Goal: Task Accomplishment & Management: Manage account settings

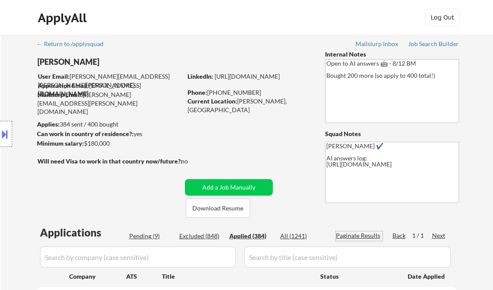
select select ""applied""
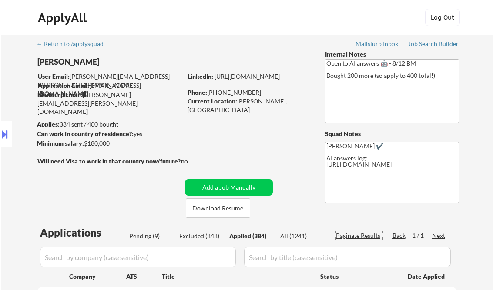
select select ""applied""
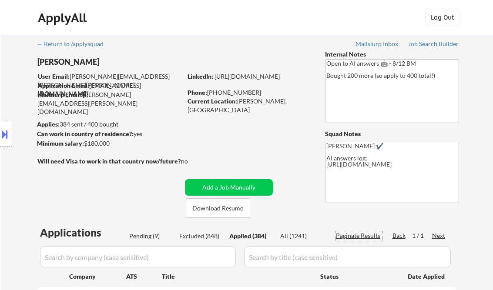
select select ""applied""
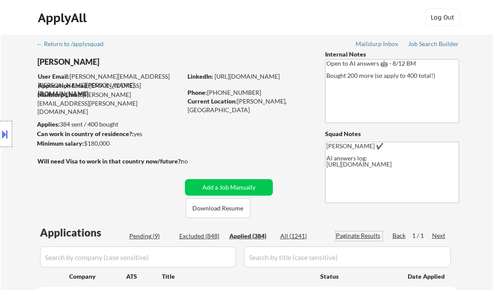
select select ""applied""
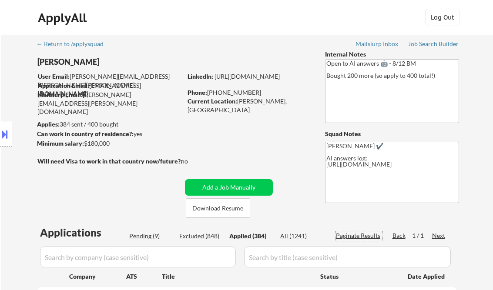
select select ""applied""
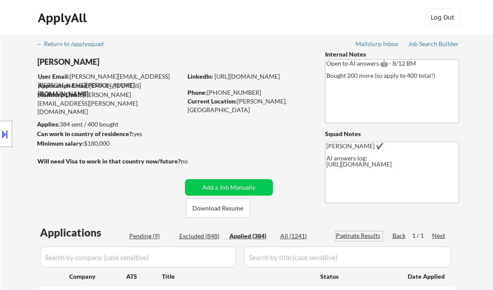
select select ""applied""
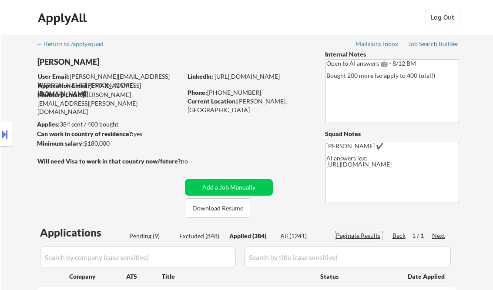
select select ""applied""
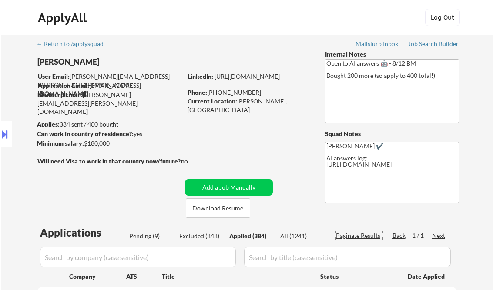
select select ""applied""
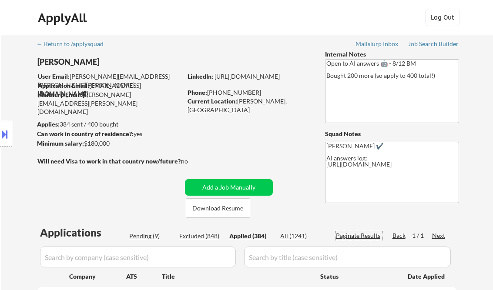
select select ""applied""
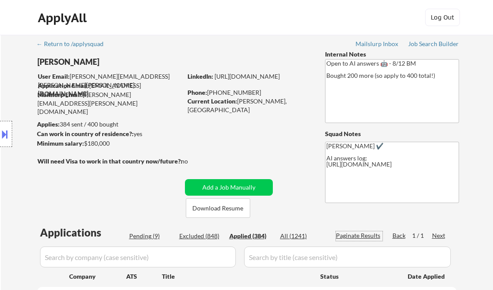
select select ""applied""
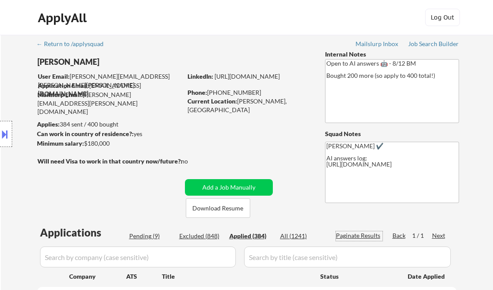
select select ""applied""
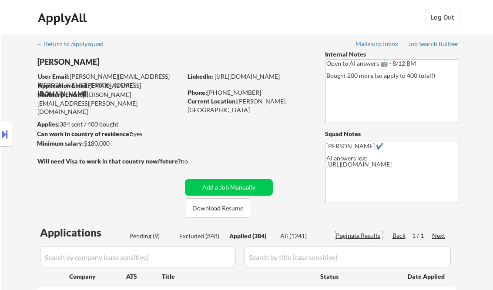
select select ""applied""
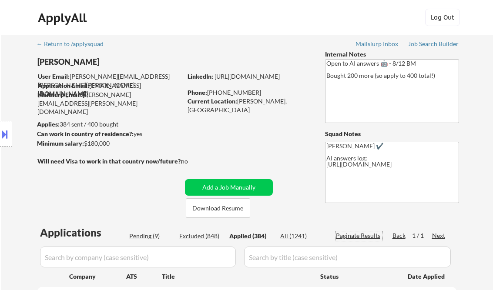
select select ""applied""
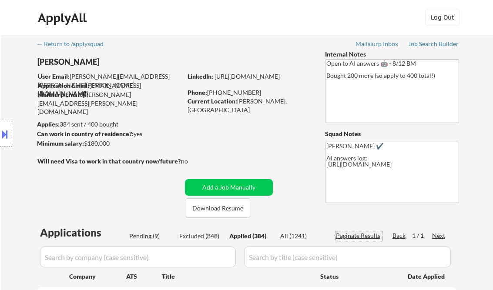
select select ""applied""
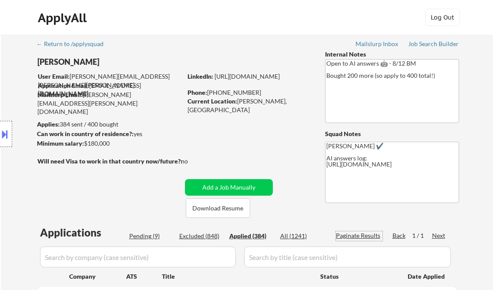
select select ""applied""
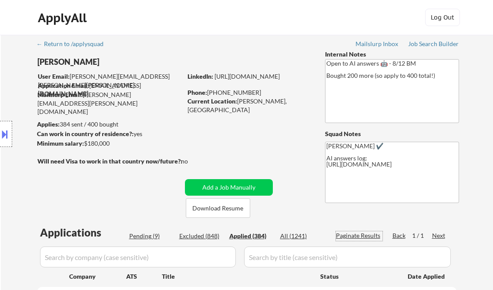
select select ""applied""
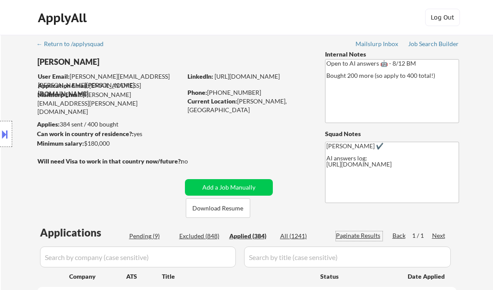
select select ""applied""
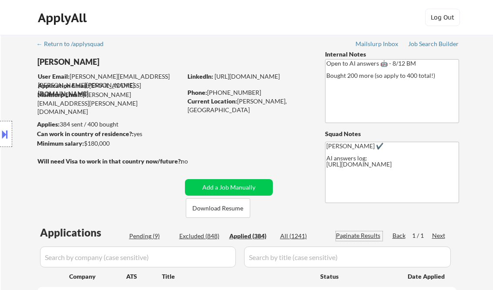
select select ""applied""
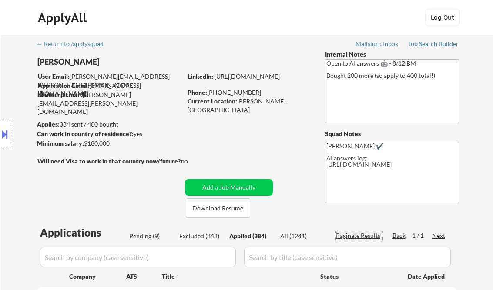
select select ""applied""
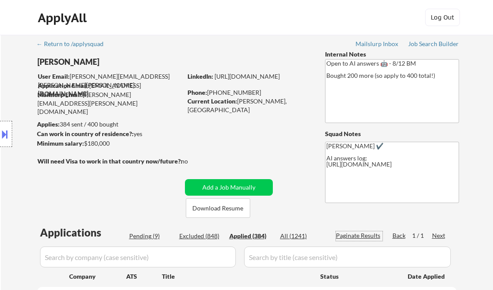
select select ""applied""
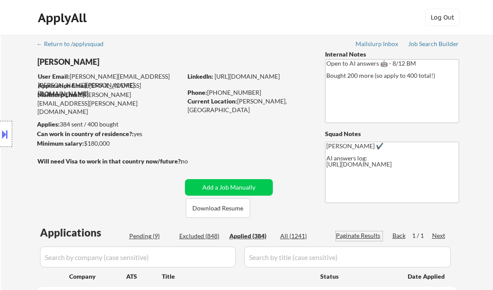
select select ""applied""
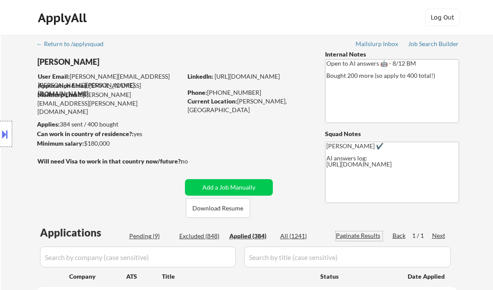
select select ""applied""
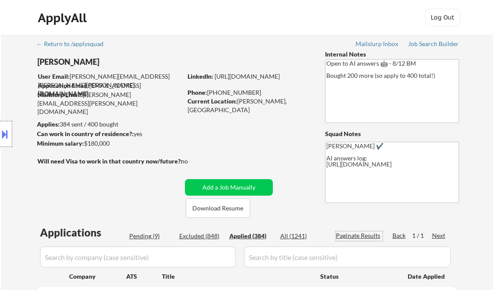
select select ""applied""
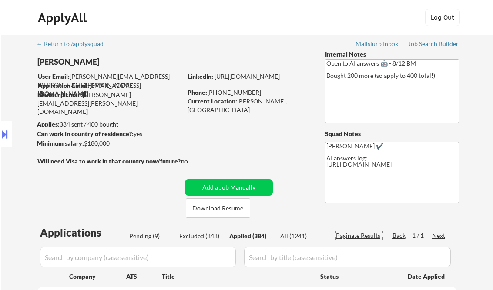
select select ""applied""
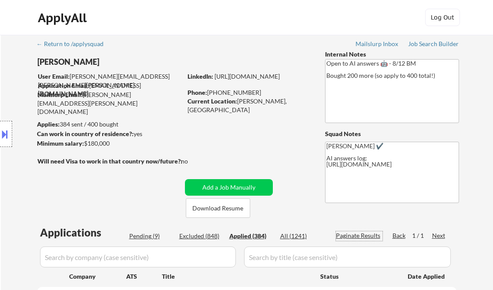
select select ""applied""
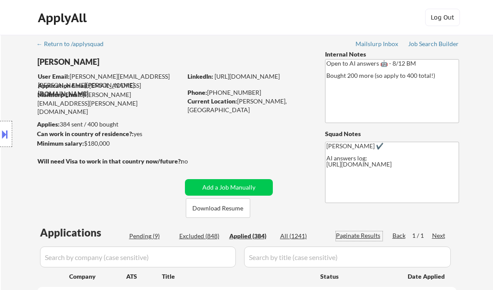
select select ""applied""
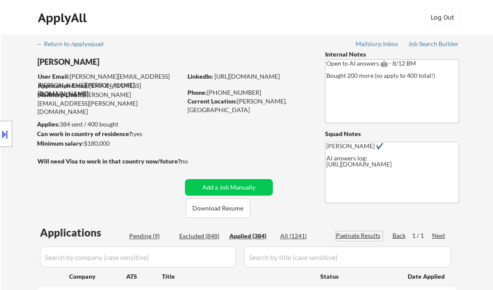
select select ""applied""
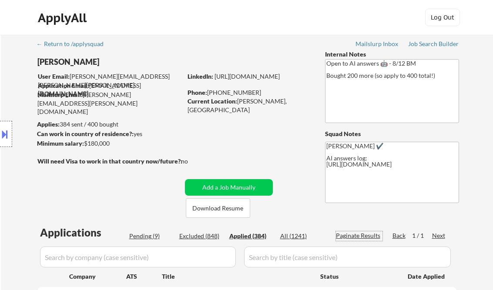
select select ""applied""
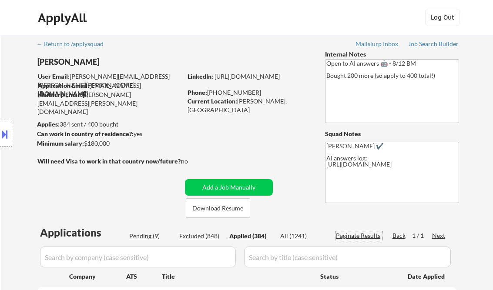
select select ""applied""
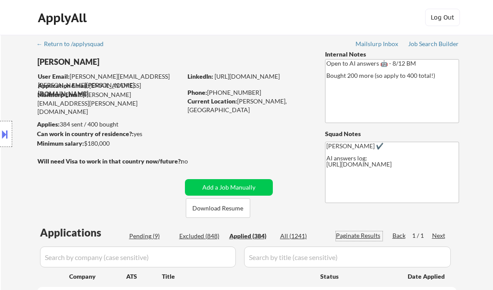
select select ""applied""
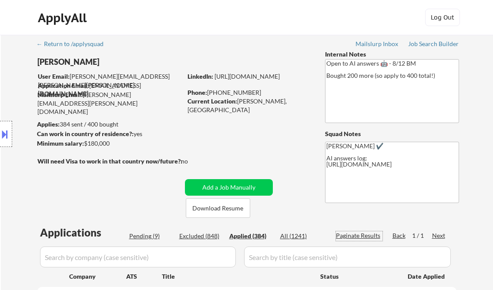
select select ""applied""
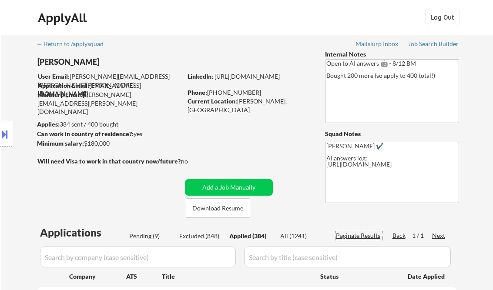
select select ""applied""
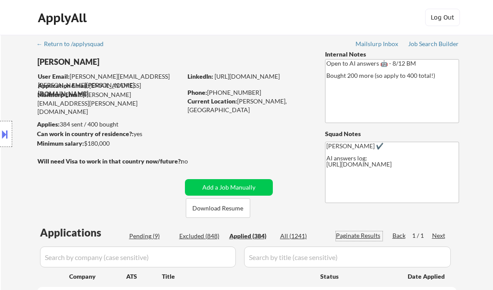
select select ""applied""
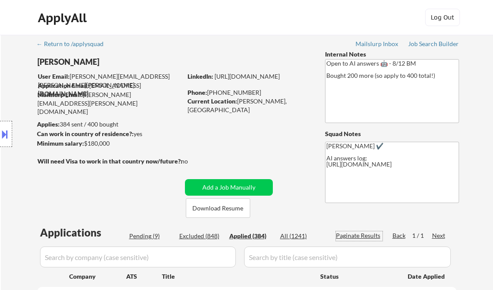
select select ""applied""
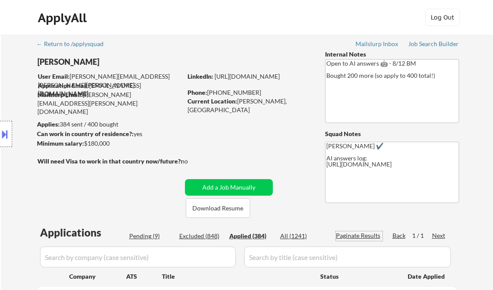
select select ""applied""
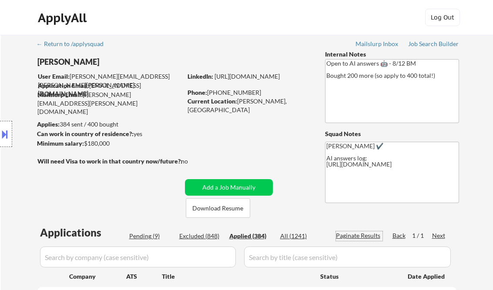
select select ""applied""
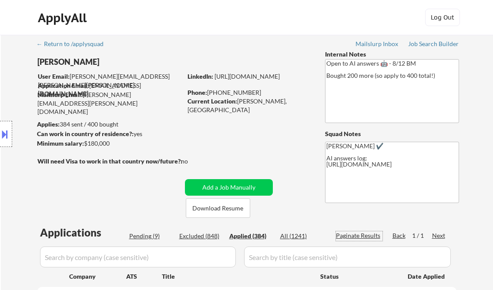
select select ""applied""
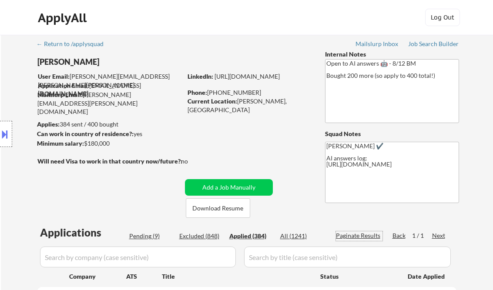
select select ""applied""
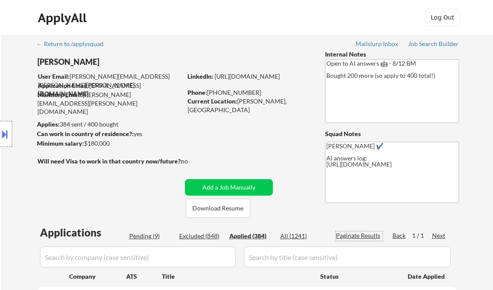
select select ""applied""
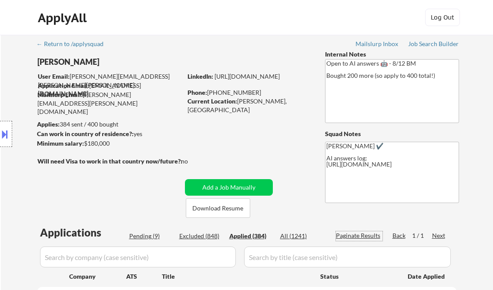
select select ""applied""
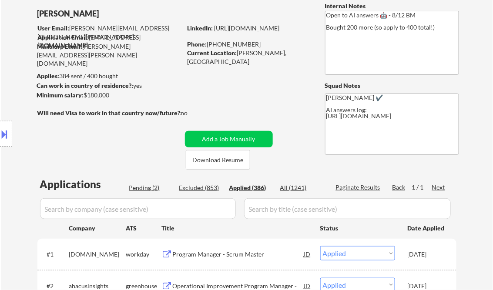
scroll to position [70, 0]
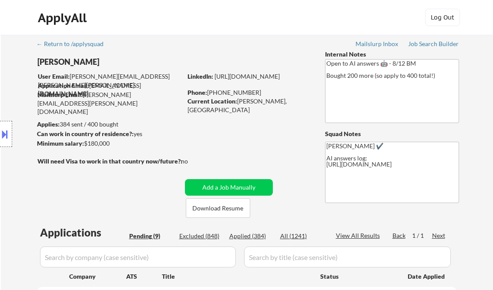
select select ""pending""
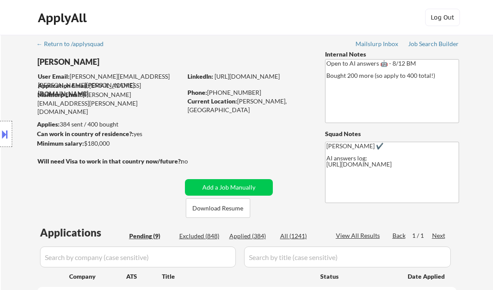
select select ""pending""
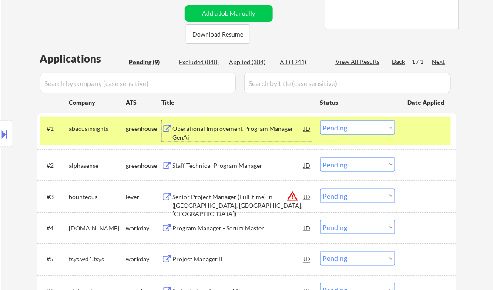
drag, startPoint x: 342, startPoint y: 124, endPoint x: 360, endPoint y: 136, distance: 21.6
click at [342, 124] on select "Choose an option... Pending Applied Excluded (Questions) Excluded (Expired) Exc…" at bounding box center [357, 128] width 75 height 14
click at [320, 121] on select "Choose an option... Pending Applied Excluded (Questions) Excluded (Expired) Exc…" at bounding box center [357, 128] width 75 height 14
click at [229, 169] on div "Staff Technical Program Manager" at bounding box center [238, 165] width 131 height 9
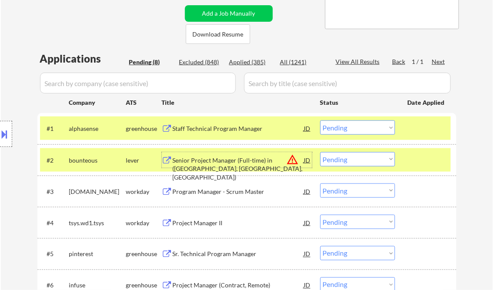
click at [344, 122] on select "Choose an option... Pending Applied Excluded (Questions) Excluded (Expired) Exc…" at bounding box center [357, 128] width 75 height 14
click at [320, 121] on select "Choose an option... Pending Applied Excluded (Questions) Excluded (Expired) Exc…" at bounding box center [357, 128] width 75 height 14
click at [230, 158] on div "Senior Project Manager (Full-time) in (CT, NJ, NY)" at bounding box center [238, 169] width 131 height 26
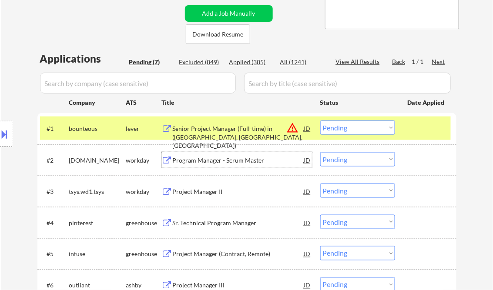
click at [359, 135] on select "Choose an option... Pending Applied Excluded (Questions) Excluded (Expired) Exc…" at bounding box center [357, 128] width 75 height 14
click at [320, 121] on select "Choose an option... Pending Applied Excluded (Questions) Excluded (Expired) Exc…" at bounding box center [357, 128] width 75 height 14
click at [179, 160] on div "Program Manager - Scrum Master" at bounding box center [238, 160] width 131 height 9
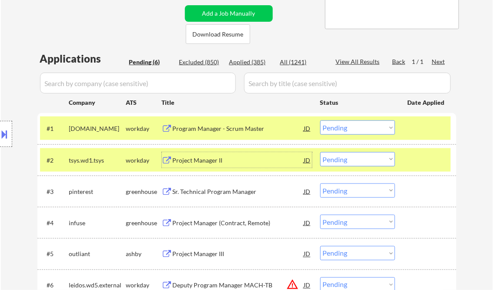
click at [346, 126] on select "Choose an option... Pending Applied Excluded (Questions) Excluded (Expired) Exc…" at bounding box center [357, 128] width 75 height 14
click at [320, 121] on select "Choose an option... Pending Applied Excluded (Questions) Excluded (Expired) Exc…" at bounding box center [357, 128] width 75 height 14
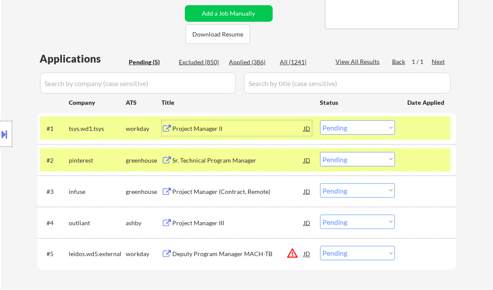
click at [204, 126] on div "Project Manager II" at bounding box center [238, 128] width 131 height 9
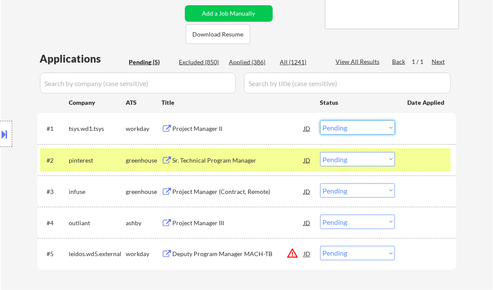
click at [348, 123] on select "Choose an option... Pending Applied Excluded (Questions) Excluded (Expired) Exc…" at bounding box center [357, 128] width 75 height 14
click at [320, 121] on select "Choose an option... Pending Applied Excluded (Questions) Excluded (Expired) Exc…" at bounding box center [357, 128] width 75 height 14
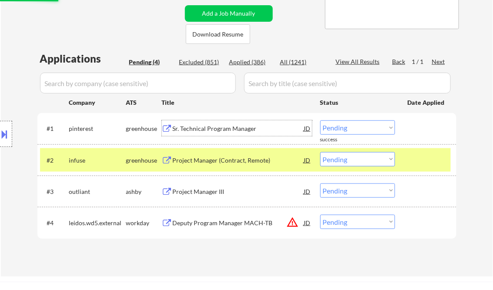
click at [219, 129] on div "Sr. Technical Program Manager" at bounding box center [238, 128] width 131 height 9
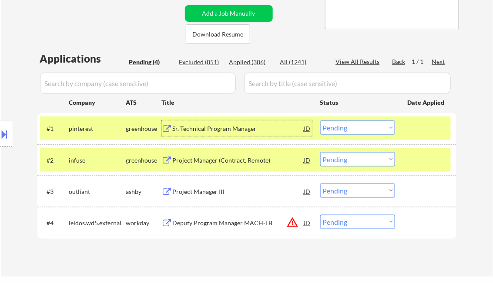
drag, startPoint x: 363, startPoint y: 129, endPoint x: 363, endPoint y: 134, distance: 4.8
click at [363, 129] on select "Choose an option... Pending Applied Excluded (Questions) Excluded (Expired) Exc…" at bounding box center [357, 128] width 75 height 14
click at [320, 121] on select "Choose an option... Pending Applied Excluded (Questions) Excluded (Expired) Exc…" at bounding box center [357, 128] width 75 height 14
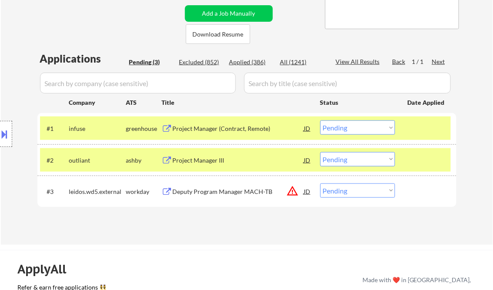
click at [252, 126] on div "Project Manager (Contract, Remote)" at bounding box center [238, 128] width 131 height 9
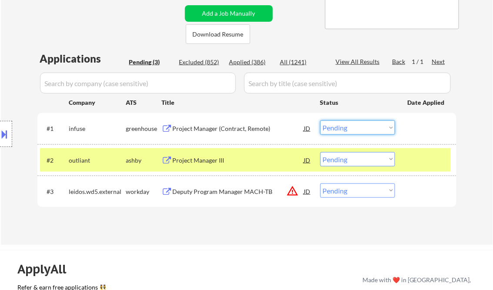
click at [346, 124] on select "Choose an option... Pending Applied Excluded (Questions) Excluded (Expired) Exc…" at bounding box center [357, 128] width 75 height 14
click at [320, 121] on select "Choose an option... Pending Applied Excluded (Questions) Excluded (Expired) Exc…" at bounding box center [357, 128] width 75 height 14
click at [195, 157] on div "Project Manager III" at bounding box center [238, 160] width 131 height 9
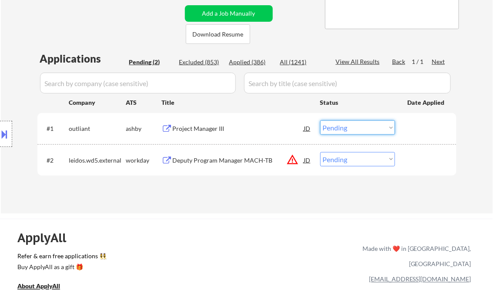
click at [357, 131] on select "Choose an option... Pending Applied Excluded (Questions) Excluded (Expired) Exc…" at bounding box center [357, 128] width 75 height 14
click at [320, 121] on select "Choose an option... Pending Applied Excluded (Questions) Excluded (Expired) Exc…" at bounding box center [357, 128] width 75 height 14
click at [221, 156] on div "Deputy Program Manager MACH-TB" at bounding box center [238, 160] width 131 height 9
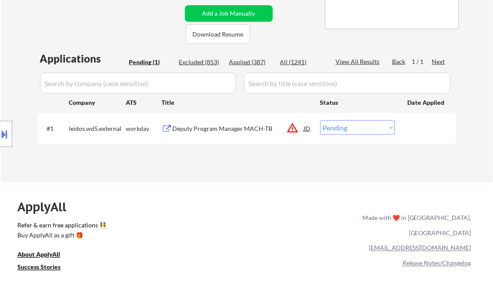
drag, startPoint x: 333, startPoint y: 131, endPoint x: 350, endPoint y: 135, distance: 17.6
click at [333, 131] on select "Choose an option... Pending Applied Excluded (Questions) Excluded (Expired) Exc…" at bounding box center [357, 128] width 75 height 14
select select ""excluded__location_""
click at [320, 121] on select "Choose an option... Pending Applied Excluded (Questions) Excluded (Expired) Exc…" at bounding box center [357, 128] width 75 height 14
click at [268, 177] on div "← Return to /applysquad Mailslurp Inbox Job Search Builder Charles Hirsch User …" at bounding box center [247, 22] width 492 height 322
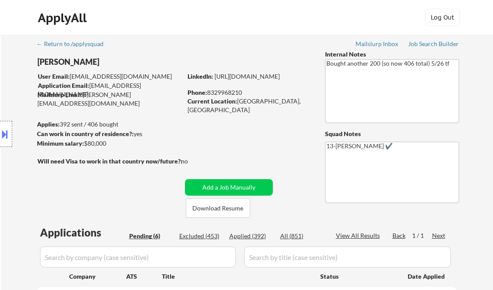
select select ""pending""
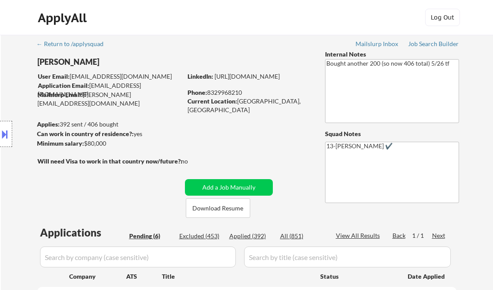
select select ""pending""
click at [433, 46] on div "Job Search Builder" at bounding box center [433, 44] width 51 height 6
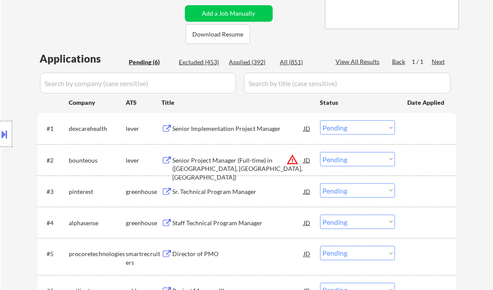
click at [196, 131] on div "Senior Implementation Project Manager" at bounding box center [238, 128] width 131 height 9
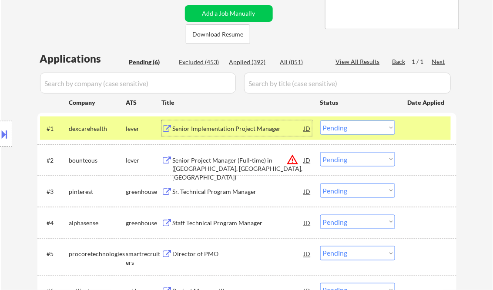
click at [353, 128] on select "Choose an option... Pending Applied Excluded (Questions) Excluded (Expired) Exc…" at bounding box center [357, 128] width 75 height 14
click at [320, 121] on select "Choose an option... Pending Applied Excluded (Questions) Excluded (Expired) Exc…" at bounding box center [357, 128] width 75 height 14
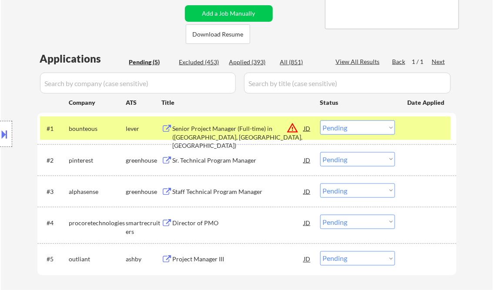
click at [344, 130] on select "Choose an option... Pending Applied Excluded (Questions) Excluded (Expired) Exc…" at bounding box center [357, 128] width 75 height 14
click at [320, 121] on select "Choose an option... Pending Applied Excluded (Questions) Excluded (Expired) Exc…" at bounding box center [357, 128] width 75 height 14
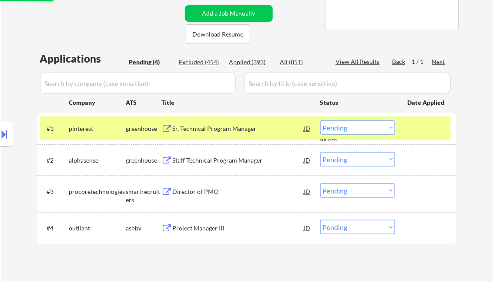
click at [218, 134] on div "Sr. Technical Program Manager" at bounding box center [238, 129] width 131 height 16
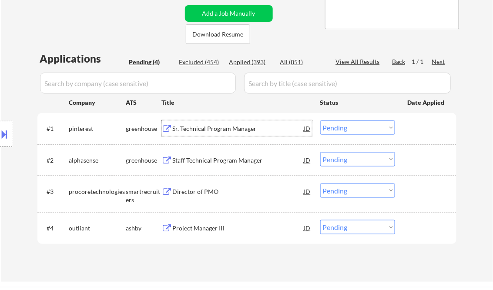
click at [346, 130] on select "Choose an option... Pending Applied Excluded (Questions) Excluded (Expired) Exc…" at bounding box center [357, 128] width 75 height 14
click at [320, 121] on select "Choose an option... Pending Applied Excluded (Questions) Excluded (Expired) Exc…" at bounding box center [357, 128] width 75 height 14
click at [228, 158] on div "Staff Technical Program Manager" at bounding box center [238, 160] width 131 height 9
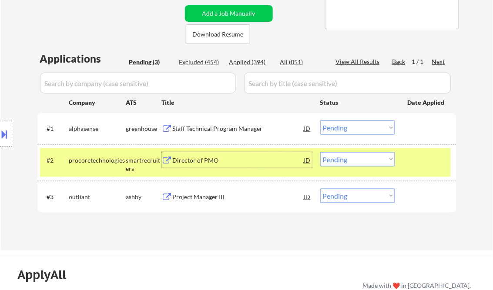
drag, startPoint x: 342, startPoint y: 128, endPoint x: 347, endPoint y: 132, distance: 6.2
click at [342, 128] on select "Choose an option... Pending Applied Excluded (Questions) Excluded (Expired) Exc…" at bounding box center [357, 128] width 75 height 14
click at [320, 121] on select "Choose an option... Pending Applied Excluded (Questions) Excluded (Expired) Exc…" at bounding box center [357, 128] width 75 height 14
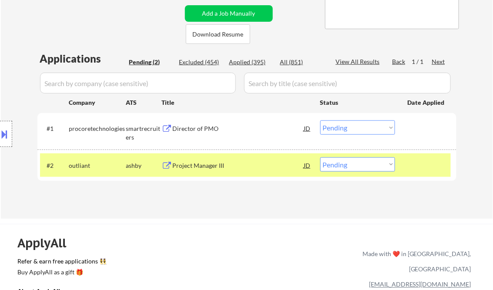
click at [208, 128] on div "Director of PMO" at bounding box center [238, 128] width 131 height 9
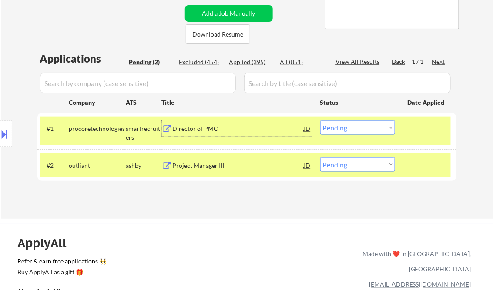
drag, startPoint x: 360, startPoint y: 122, endPoint x: 409, endPoint y: 145, distance: 53.7
click at [362, 123] on select "Choose an option... Pending Applied Excluded (Questions) Excluded (Expired) Exc…" at bounding box center [357, 128] width 75 height 14
click at [320, 121] on select "Choose an option... Pending Applied Excluded (Questions) Excluded (Expired) Exc…" at bounding box center [357, 128] width 75 height 14
click at [209, 167] on div "Project Manager III" at bounding box center [238, 165] width 131 height 9
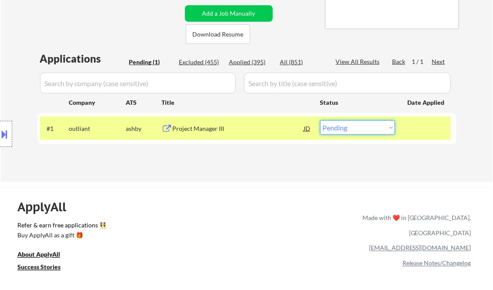
drag, startPoint x: 363, startPoint y: 126, endPoint x: 361, endPoint y: 134, distance: 8.0
click at [363, 126] on select "Choose an option... Pending Applied Excluded (Questions) Excluded (Expired) Exc…" at bounding box center [357, 128] width 75 height 14
select select ""applied""
click at [320, 121] on select "Choose an option... Pending Applied Excluded (Questions) Excluded (Expired) Exc…" at bounding box center [357, 128] width 75 height 14
click at [252, 156] on div "Applications Pending (1) Excluded (455) Applied (395) All (851) View All Result…" at bounding box center [246, 108] width 419 height 114
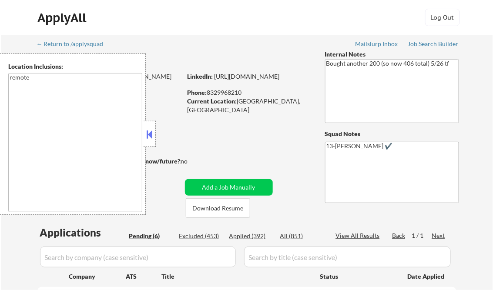
select select ""pending""
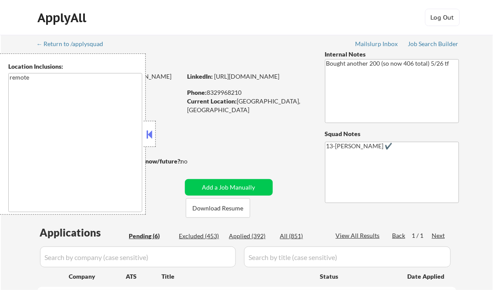
select select ""pending""
click at [152, 135] on button at bounding box center [150, 134] width 10 height 13
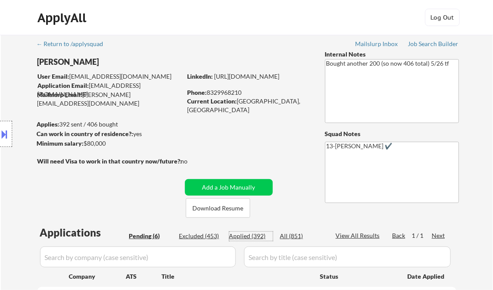
click at [253, 238] on div "Applied (392)" at bounding box center [251, 236] width 44 height 9
click at [356, 233] on div "View All Results" at bounding box center [359, 236] width 47 height 9
select select ""applied""
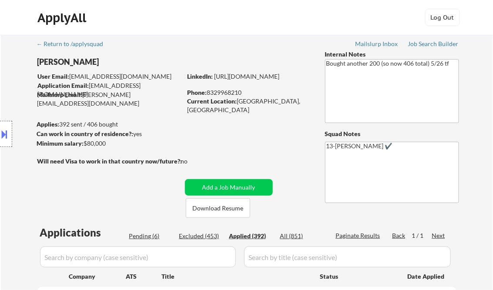
select select ""applied""
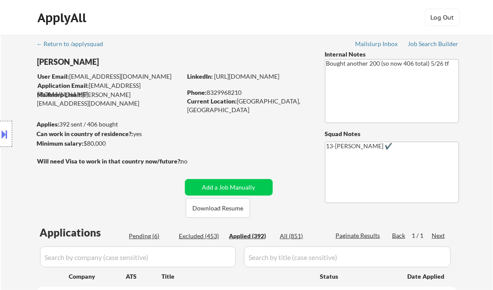
select select ""applied""
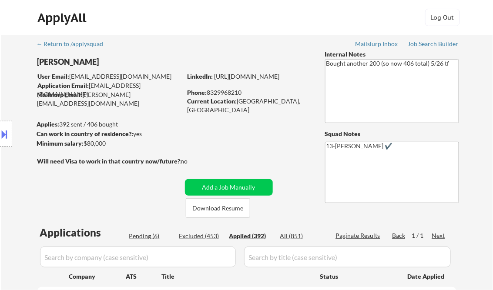
select select ""applied""
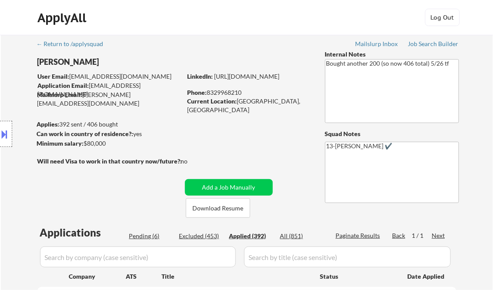
select select ""applied""
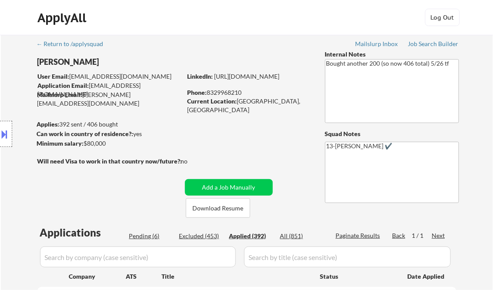
select select ""applied""
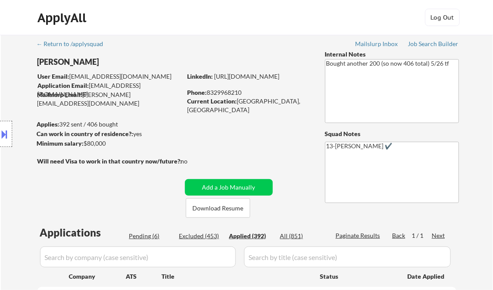
select select ""applied""
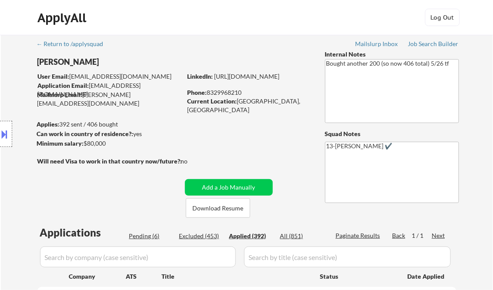
select select ""applied""
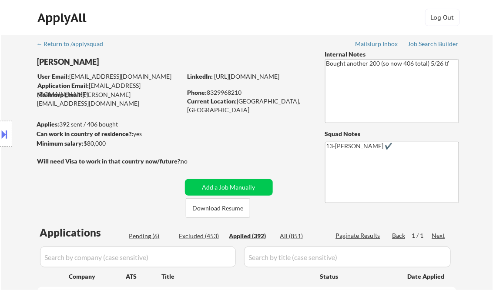
select select ""applied""
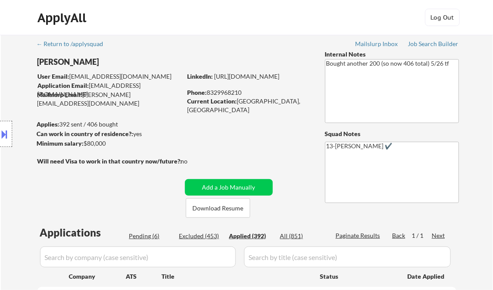
select select ""applied""
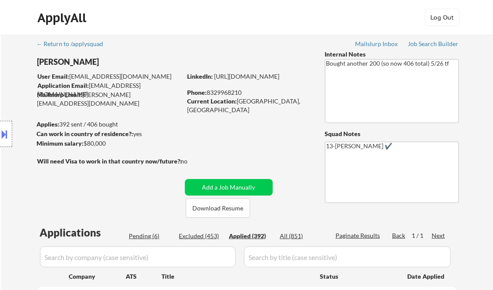
select select ""applied""
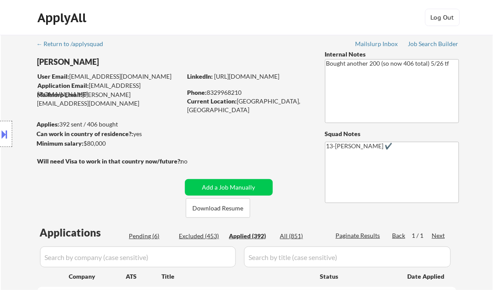
select select ""applied""
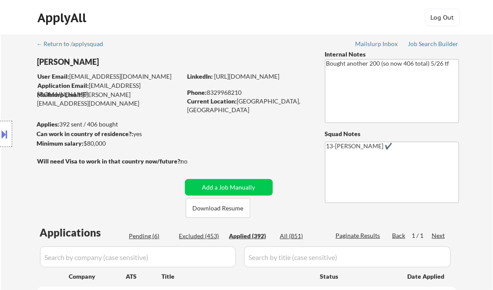
select select ""applied""
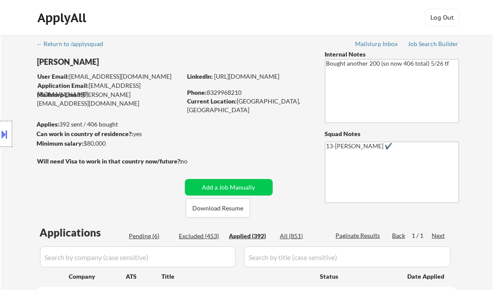
select select ""applied""
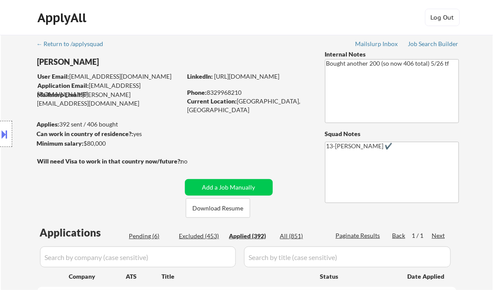
select select ""applied""
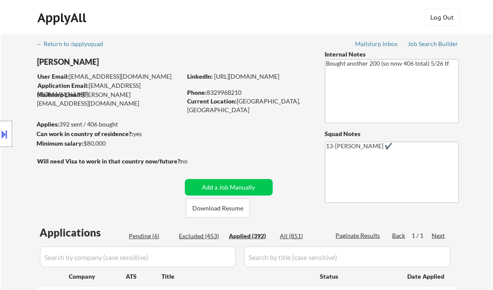
select select ""applied""
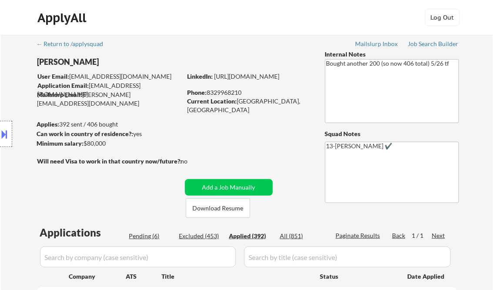
select select ""applied""
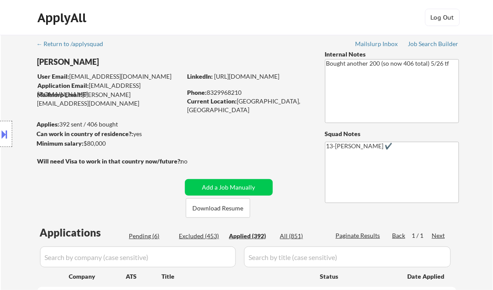
select select ""applied""
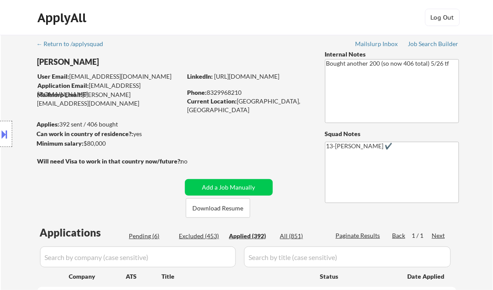
select select ""applied""
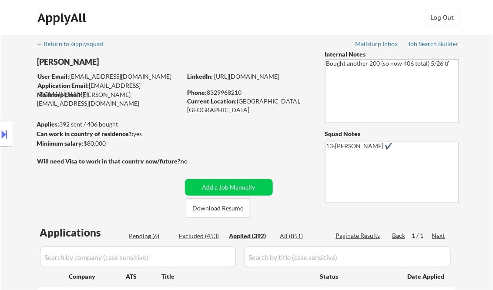
select select ""applied""
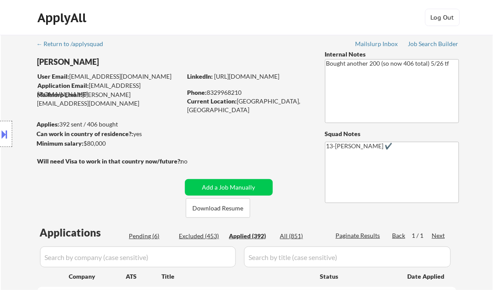
select select ""applied""
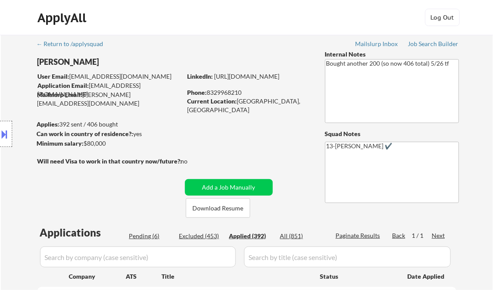
select select ""applied""
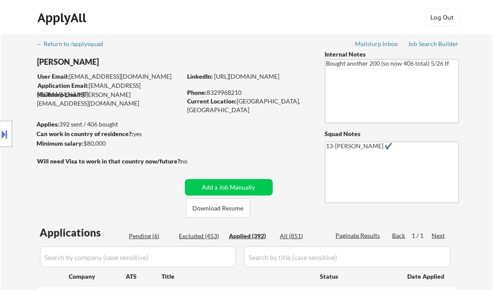
select select ""applied""
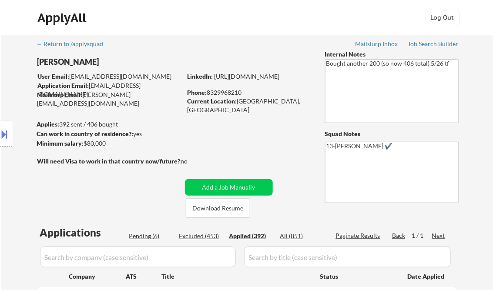
select select ""applied""
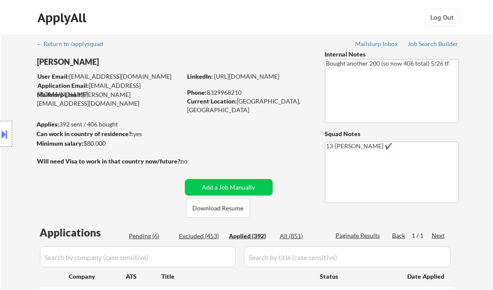
select select ""applied""
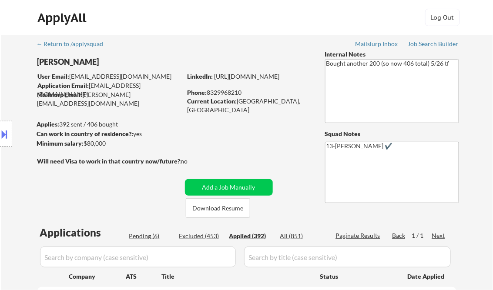
select select ""applied""
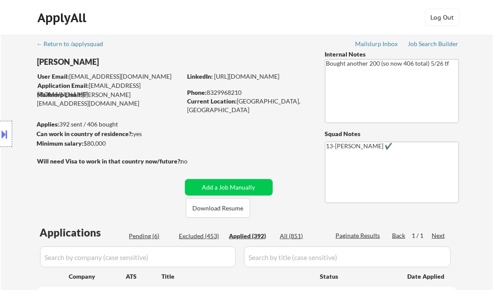
select select ""applied""
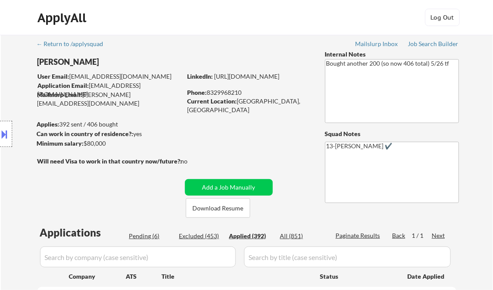
select select ""applied""
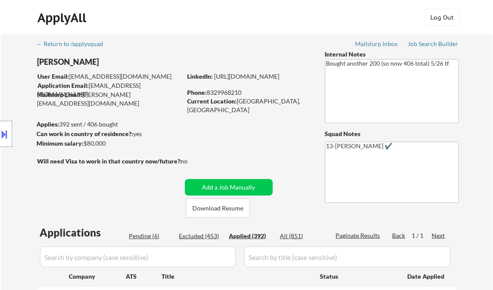
select select ""applied""
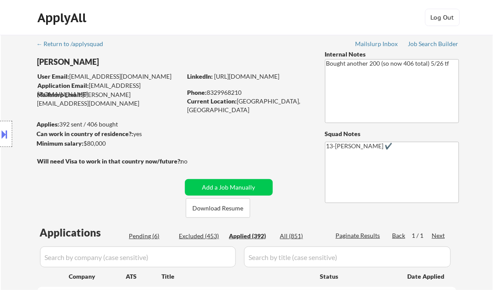
select select ""applied""
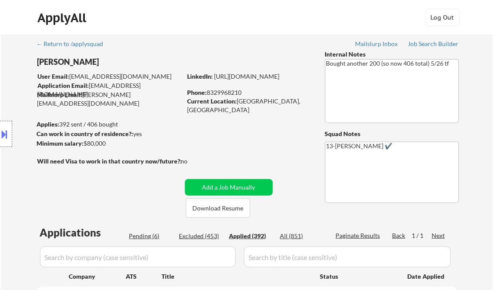
select select ""applied""
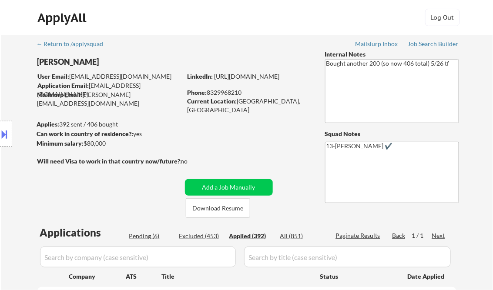
select select ""applied""
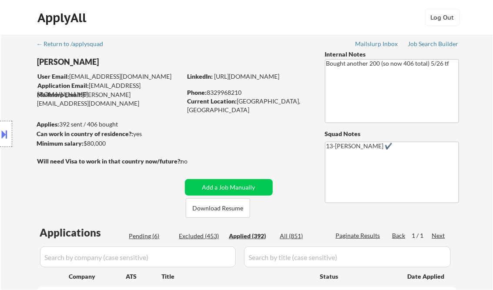
select select ""applied""
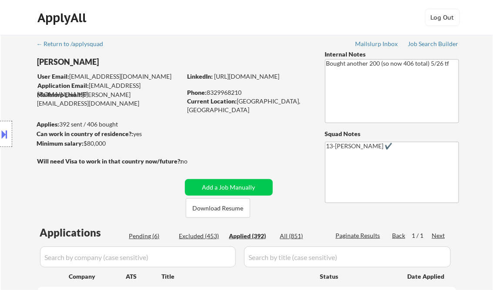
select select ""applied""
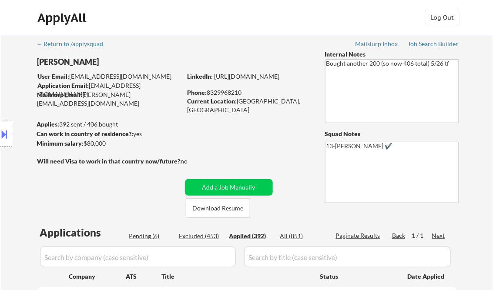
select select ""applied""
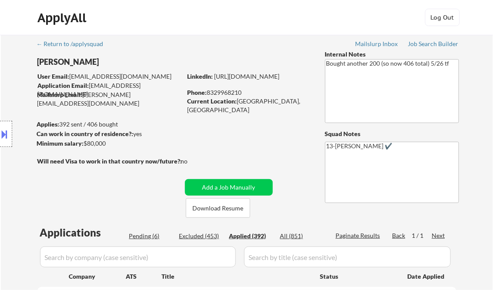
select select ""applied""
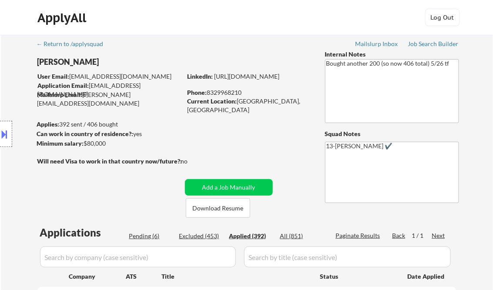
select select ""applied""
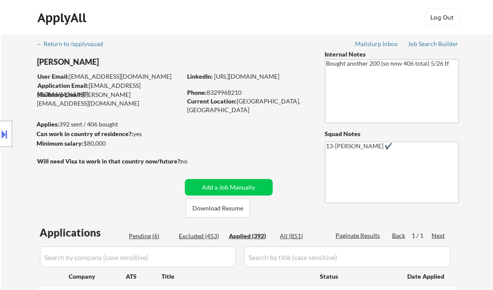
select select ""applied""
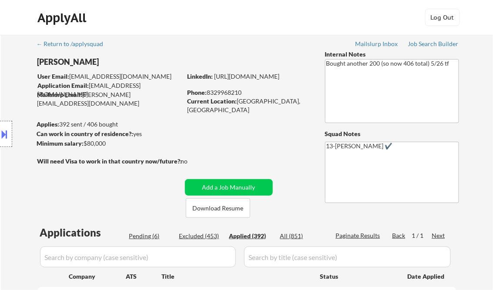
select select ""applied""
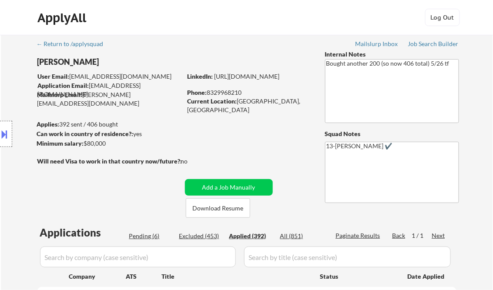
select select ""applied""
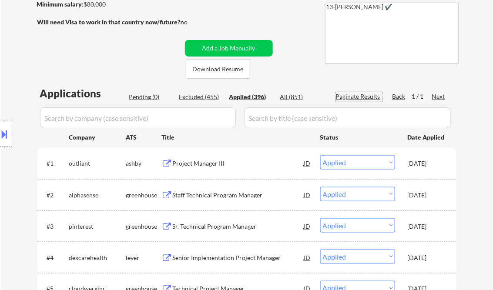
scroll to position [174, 0]
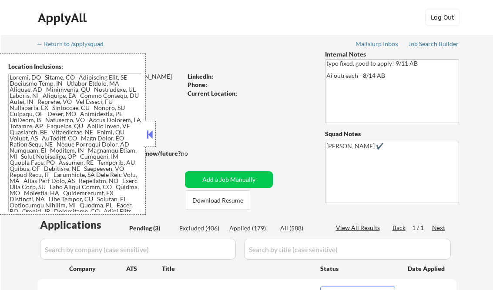
select select ""pending""
click at [152, 133] on button at bounding box center [150, 134] width 10 height 13
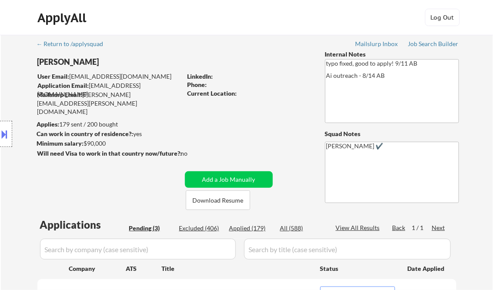
drag, startPoint x: 101, startPoint y: 1, endPoint x: 248, endPoint y: 138, distance: 200.8
click at [252, 51] on div "← Return to /applysquad Mailslurp Inbox Job Search Builder [PERSON_NAME] User E…" at bounding box center [247, 225] width 434 height 380
click at [124, 190] on div "Location Inclusions:" at bounding box center [78, 134] width 156 height 161
click at [433, 43] on div "Job Search Builder" at bounding box center [433, 44] width 51 height 6
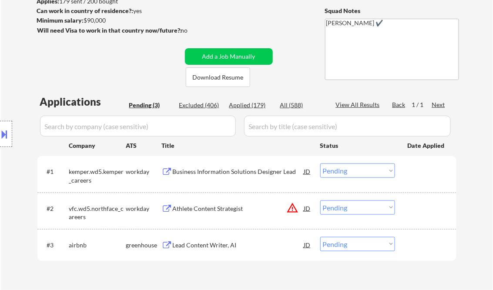
scroll to position [139, 0]
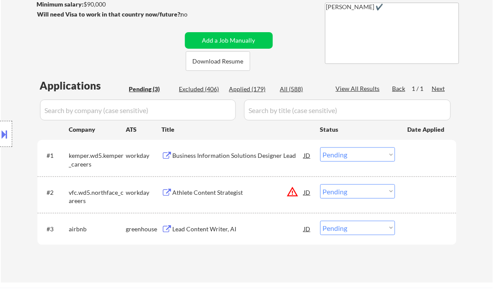
click at [209, 157] on div "Business Information Solutions Designer Lead" at bounding box center [238, 155] width 131 height 9
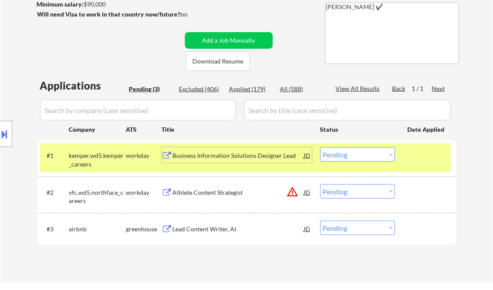
drag, startPoint x: 357, startPoint y: 154, endPoint x: 361, endPoint y: 161, distance: 8.2
click at [357, 154] on select "Choose an option... Pending Applied Excluded (Questions) Excluded (Expired) Exc…" at bounding box center [357, 155] width 75 height 14
click at [320, 148] on select "Choose an option... Pending Applied Excluded (Questions) Excluded (Expired) Exc…" at bounding box center [357, 155] width 75 height 14
click at [222, 199] on div "Athlete Content Strategist" at bounding box center [238, 193] width 131 height 16
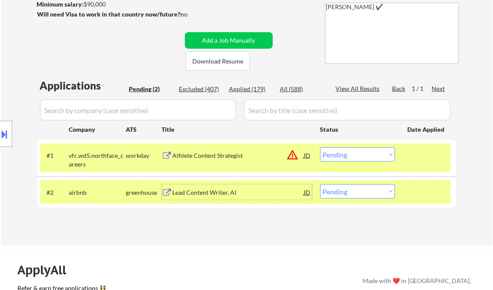
click at [7, 134] on button at bounding box center [5, 134] width 10 height 14
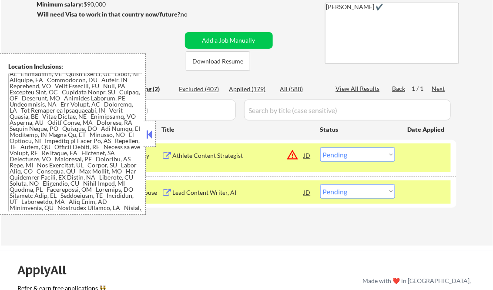
scroll to position [174, 0]
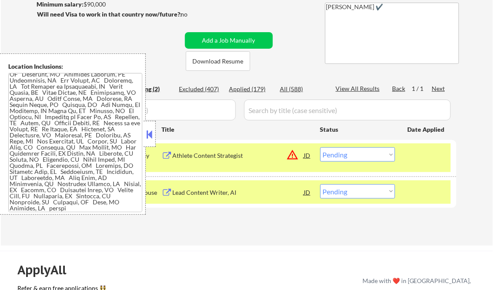
click at [152, 138] on button at bounding box center [150, 134] width 10 height 13
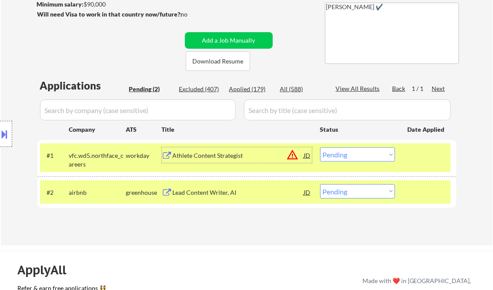
click at [215, 157] on div "Athlete Content Strategist" at bounding box center [238, 155] width 131 height 9
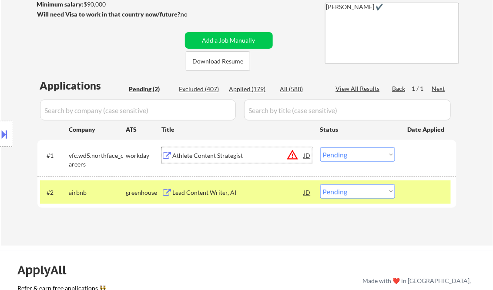
click at [3, 137] on button at bounding box center [5, 134] width 10 height 14
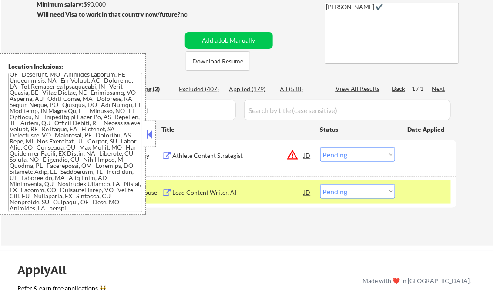
click at [152, 134] on button at bounding box center [150, 134] width 10 height 13
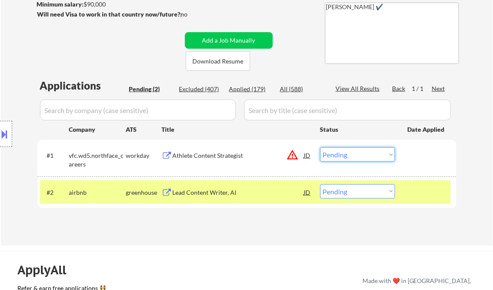
click at [356, 159] on select "Choose an option... Pending Applied Excluded (Questions) Excluded (Expired) Exc…" at bounding box center [357, 155] width 75 height 14
drag, startPoint x: 340, startPoint y: 159, endPoint x: 344, endPoint y: 162, distance: 4.6
click at [340, 159] on select "Choose an option... Pending Applied Excluded (Questions) Excluded (Expired) Exc…" at bounding box center [357, 155] width 75 height 14
click at [320, 148] on select "Choose an option... Pending Applied Excluded (Questions) Excluded (Expired) Exc…" at bounding box center [357, 155] width 75 height 14
click at [223, 193] on div "Lead Content Writer, AI" at bounding box center [238, 192] width 131 height 9
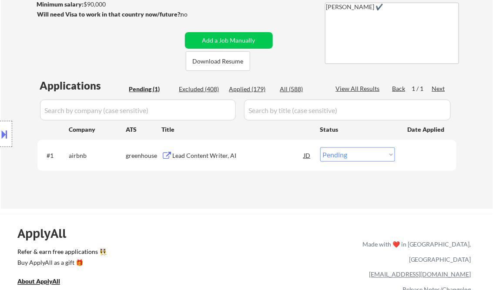
click at [356, 153] on select "Choose an option... Pending Applied Excluded (Questions) Excluded (Expired) Exc…" at bounding box center [357, 155] width 75 height 14
select select ""applied""
click at [320, 148] on select "Choose an option... Pending Applied Excluded (Questions) Excluded (Expired) Exc…" at bounding box center [357, 155] width 75 height 14
click at [277, 192] on div "← Return to /applysquad Mailslurp Inbox Job Search Builder Calley Gessel User E…" at bounding box center [247, 49] width 434 height 306
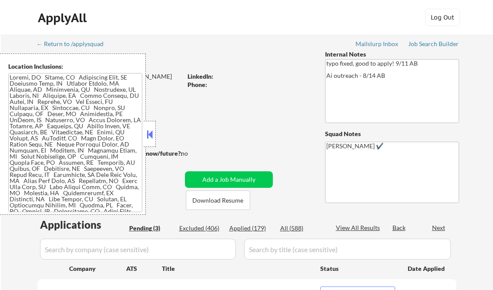
select select ""pending""
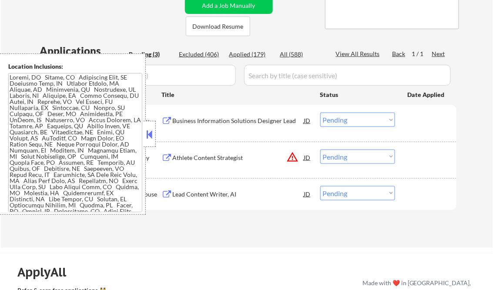
scroll to position [139, 0]
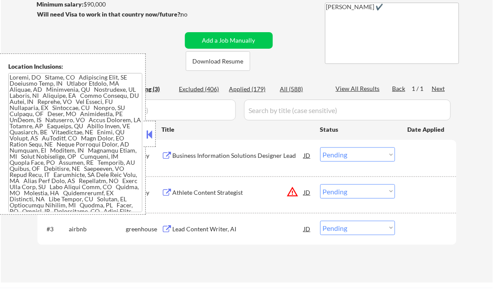
click at [147, 132] on button at bounding box center [150, 134] width 10 height 13
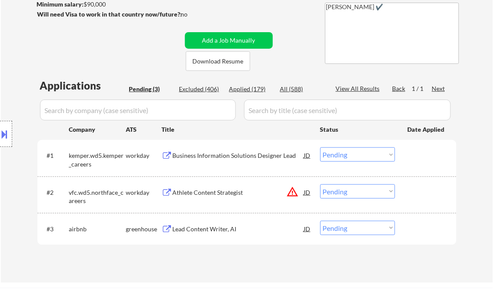
click at [243, 89] on div "Applied (179)" at bounding box center [251, 89] width 44 height 9
click at [362, 86] on div "View All Results" at bounding box center [359, 88] width 47 height 9
select select ""applied""
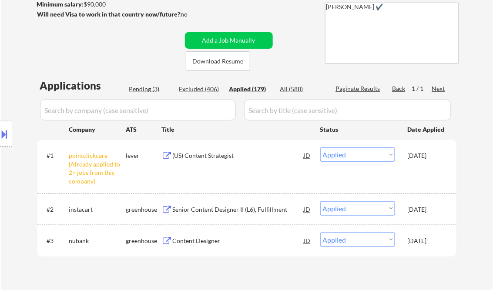
select select ""applied""
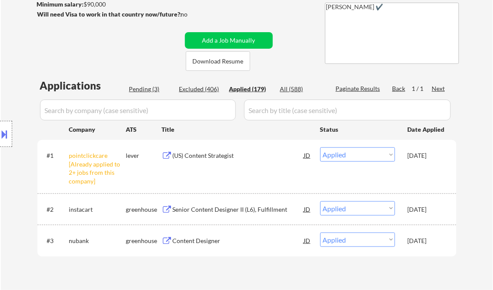
select select ""applied""
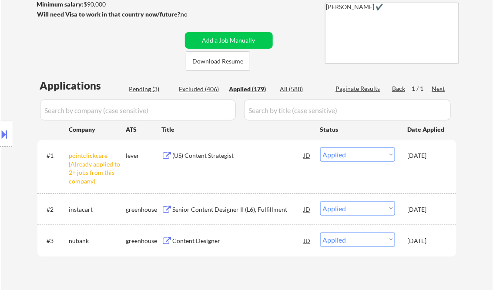
select select ""applied""
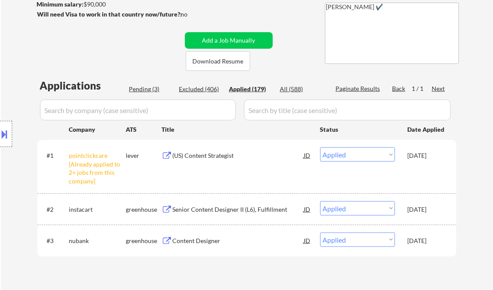
select select ""applied""
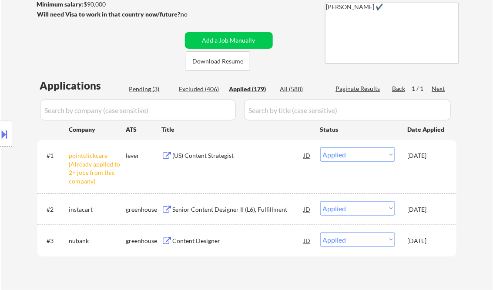
select select ""applied""
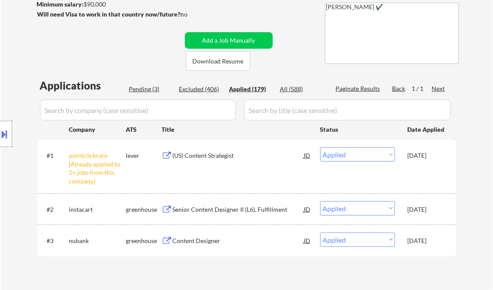
select select ""applied""
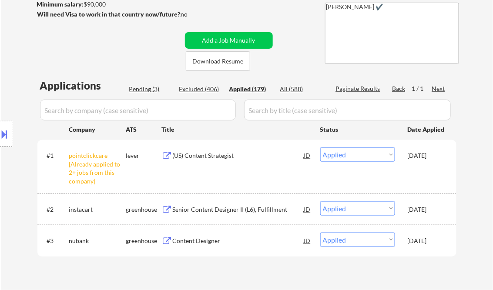
select select ""applied""
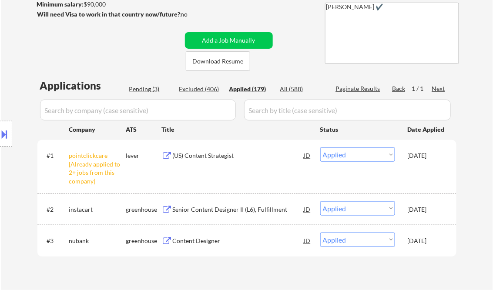
select select ""applied""
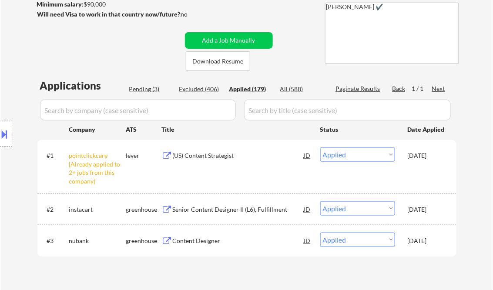
select select ""applied""
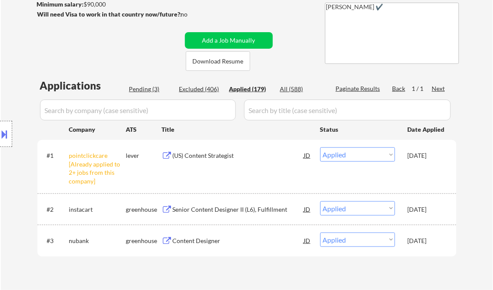
select select ""applied""
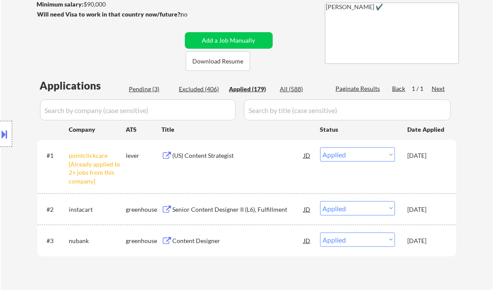
select select ""applied""
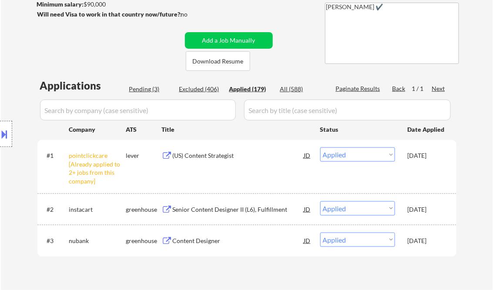
select select ""applied""
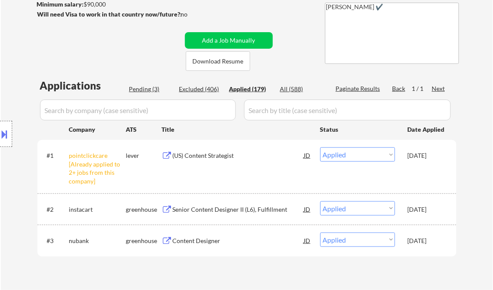
select select ""applied""
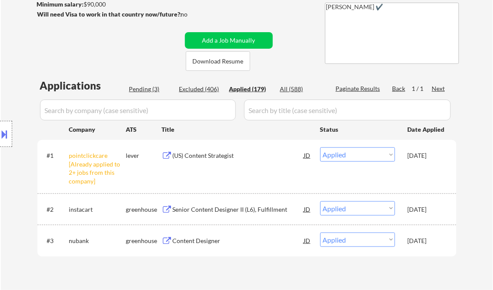
select select ""applied""
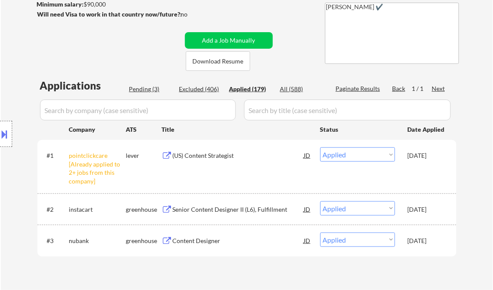
select select ""applied""
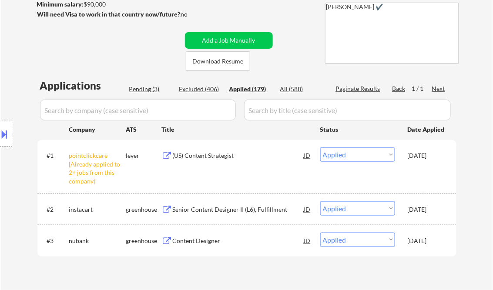
select select ""applied""
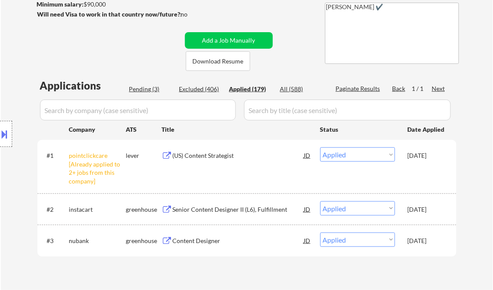
select select ""applied""
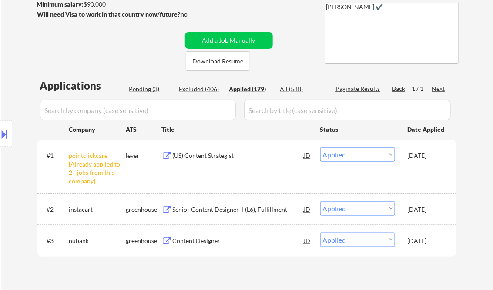
select select ""applied""
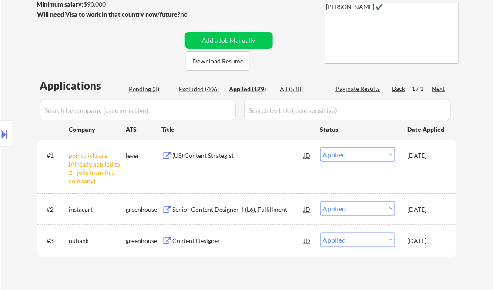
select select ""applied""
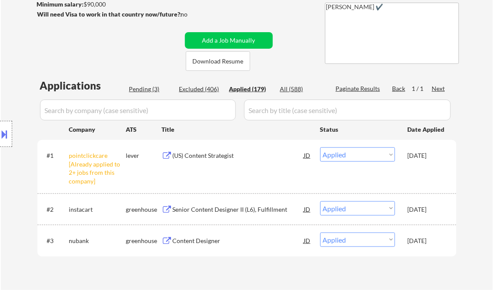
select select ""applied""
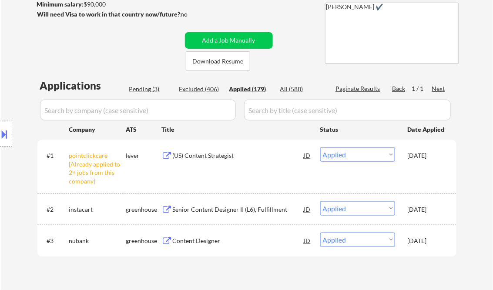
select select ""applied""
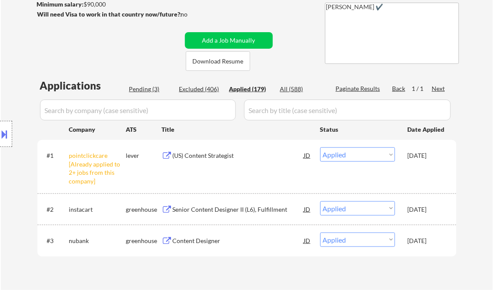
select select ""applied""
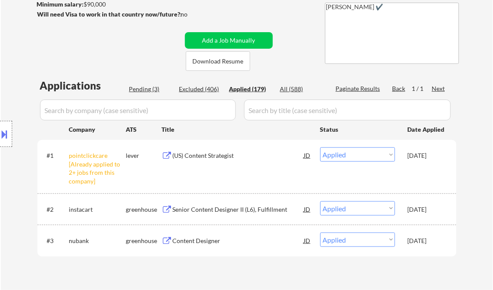
select select ""applied""
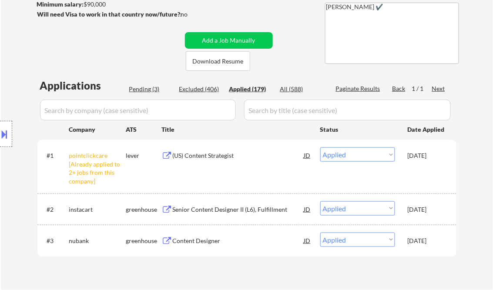
select select ""applied""
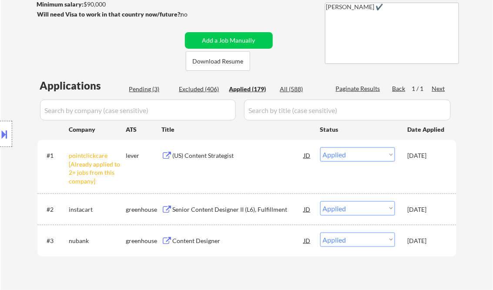
select select ""applied""
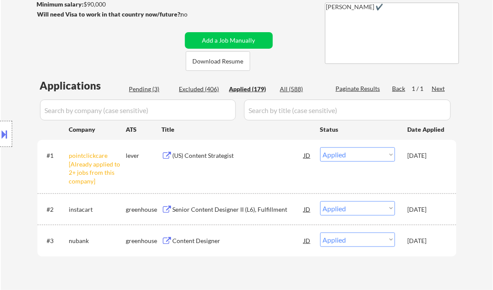
select select ""applied""
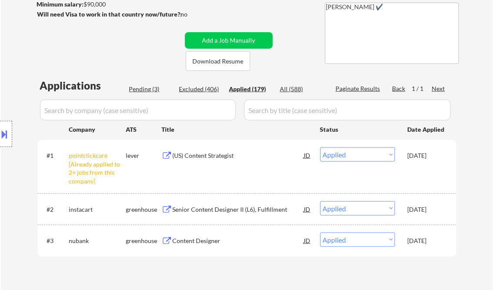
select select ""applied""
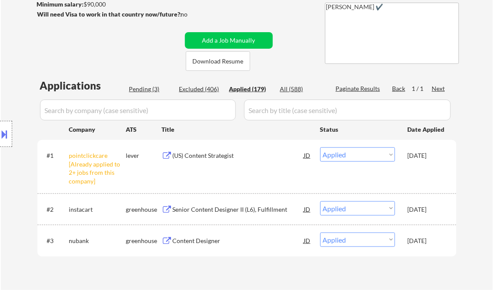
select select ""applied""
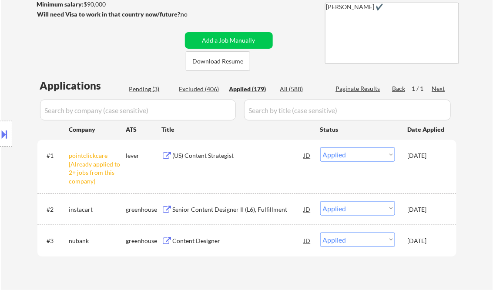
select select ""applied""
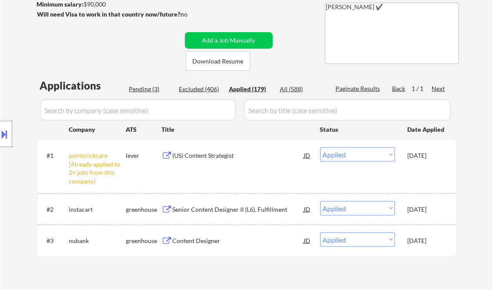
select select ""applied""
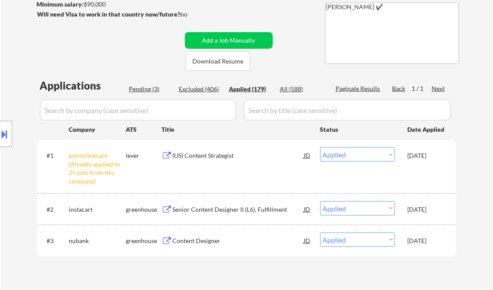
select select ""applied""
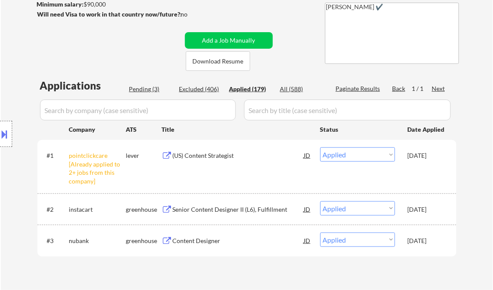
select select ""applied""
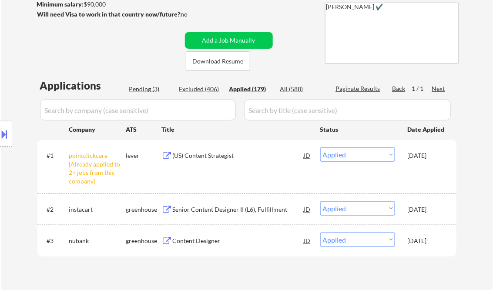
select select ""applied""
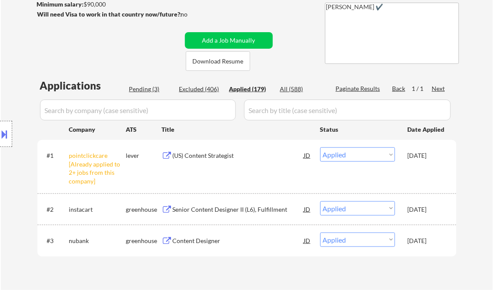
select select ""applied""
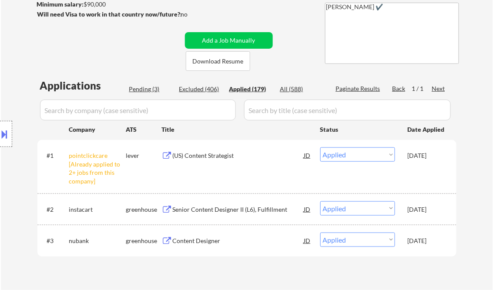
select select ""applied""
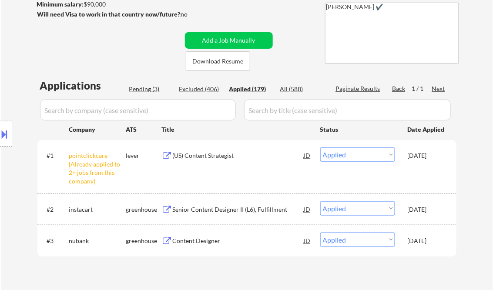
select select ""applied""
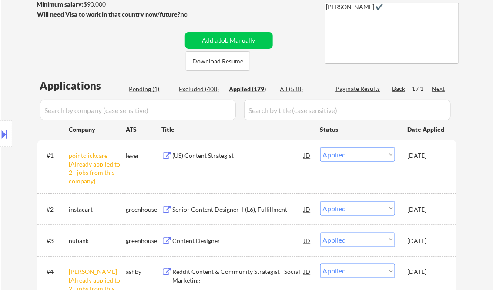
scroll to position [2394, 0]
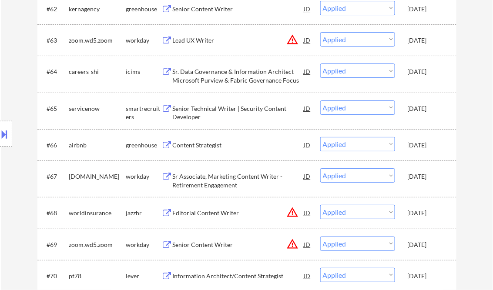
select select ""applied""
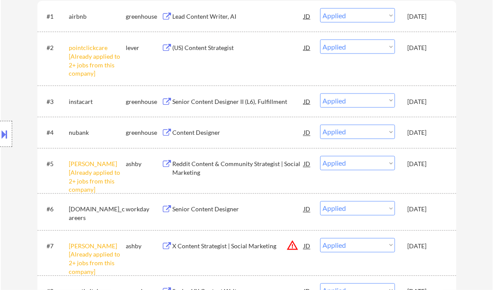
scroll to position [139, 0]
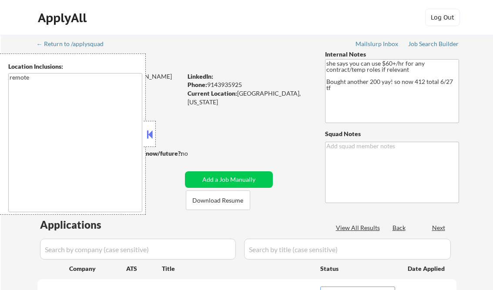
select select ""pending""
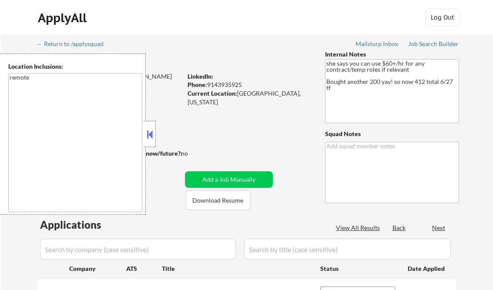
select select ""pending""
click at [150, 137] on button at bounding box center [150, 134] width 10 height 13
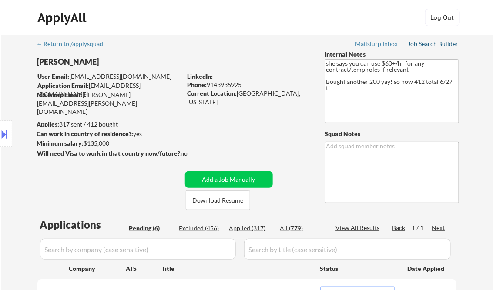
click at [438, 41] on div "Job Search Builder" at bounding box center [433, 44] width 51 height 6
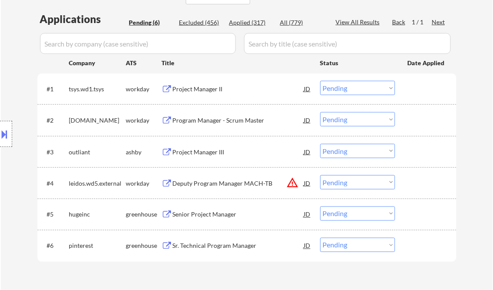
scroll to position [244, 0]
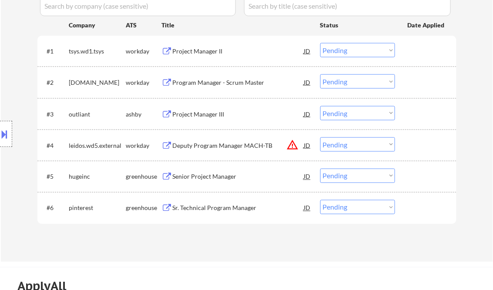
click at [198, 53] on div "Project Manager II" at bounding box center [238, 51] width 131 height 9
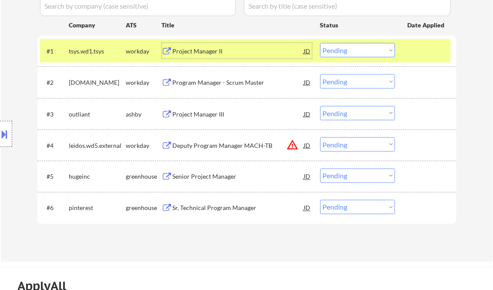
drag, startPoint x: 356, startPoint y: 50, endPoint x: 359, endPoint y: 57, distance: 8.2
click at [356, 50] on select "Choose an option... Pending Applied Excluded (Questions) Excluded (Expired) Exc…" at bounding box center [357, 50] width 75 height 14
click at [320, 43] on select "Choose an option... Pending Applied Excluded (Questions) Excluded (Expired) Exc…" at bounding box center [357, 50] width 75 height 14
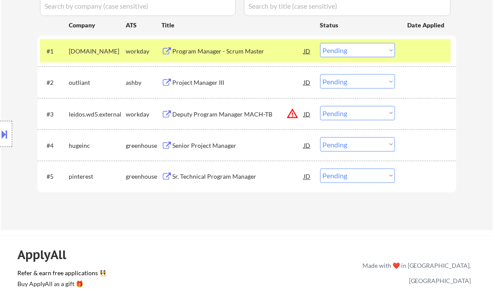
click at [234, 51] on div "Program Manager - Scrum Master" at bounding box center [238, 51] width 131 height 9
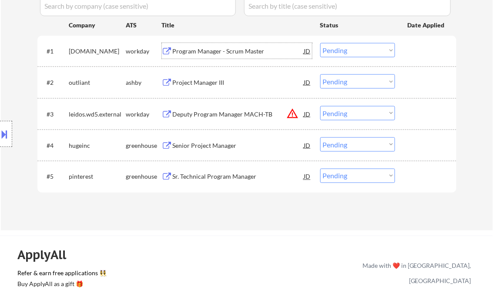
click at [344, 49] on select "Choose an option... Pending Applied Excluded (Questions) Excluded (Expired) Exc…" at bounding box center [357, 50] width 75 height 14
click at [320, 43] on select "Choose an option... Pending Applied Excluded (Questions) Excluded (Expired) Exc…" at bounding box center [357, 50] width 75 height 14
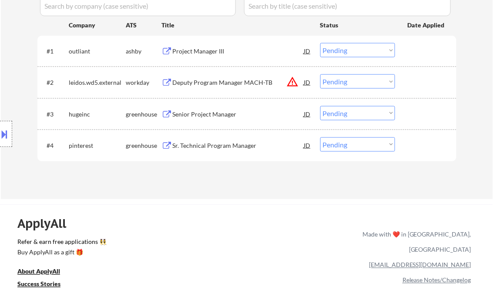
click at [205, 48] on div "Project Manager III" at bounding box center [238, 51] width 131 height 9
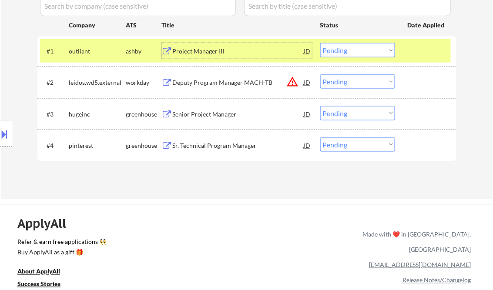
drag, startPoint x: 343, startPoint y: 47, endPoint x: 351, endPoint y: 55, distance: 10.5
click at [344, 48] on select "Choose an option... Pending Applied Excluded (Questions) Excluded (Expired) Exc…" at bounding box center [357, 50] width 75 height 14
click at [320, 43] on select "Choose an option... Pending Applied Excluded (Questions) Excluded (Expired) Exc…" at bounding box center [357, 50] width 75 height 14
click at [203, 82] on div "Deputy Program Manager MACH-TB" at bounding box center [238, 82] width 131 height 9
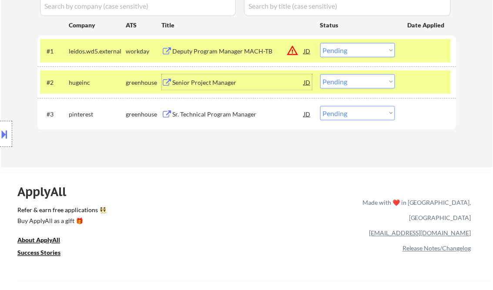
drag, startPoint x: 351, startPoint y: 53, endPoint x: 356, endPoint y: 57, distance: 6.2
click at [351, 53] on select "Choose an option... Pending Applied Excluded (Questions) Excluded (Expired) Exc…" at bounding box center [357, 50] width 75 height 14
click at [320, 43] on select "Choose an option... Pending Applied Excluded (Questions) Excluded (Expired) Exc…" at bounding box center [357, 50] width 75 height 14
click at [219, 86] on div "Senior Project Manager" at bounding box center [238, 82] width 131 height 9
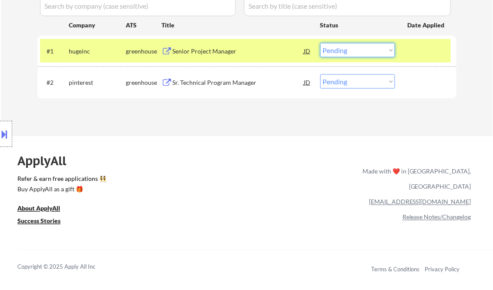
drag, startPoint x: 355, startPoint y: 48, endPoint x: 359, endPoint y: 56, distance: 8.6
click at [355, 47] on select "Choose an option... Pending Applied Excluded (Questions) Excluded (Expired) Exc…" at bounding box center [357, 50] width 75 height 14
click at [320, 43] on select "Choose an option... Pending Applied Excluded (Questions) Excluded (Expired) Exc…" at bounding box center [357, 50] width 75 height 14
click at [225, 81] on div "Sr. Technical Program Manager" at bounding box center [238, 82] width 131 height 9
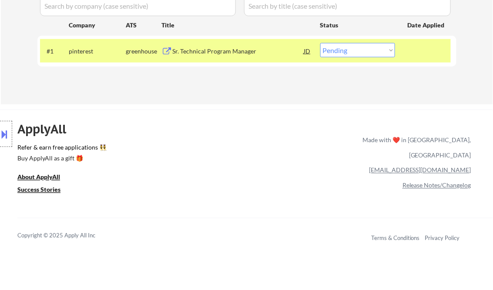
click at [338, 52] on select "Choose an option... Pending Applied Excluded (Questions) Excluded (Expired) Exc…" at bounding box center [357, 50] width 75 height 14
select select ""applied""
click at [320, 43] on select "Choose an option... Pending Applied Excluded (Questions) Excluded (Expired) Exc…" at bounding box center [357, 50] width 75 height 14
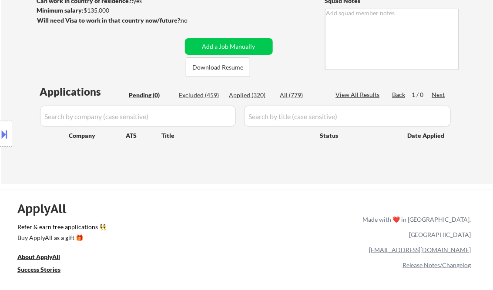
scroll to position [104, 0]
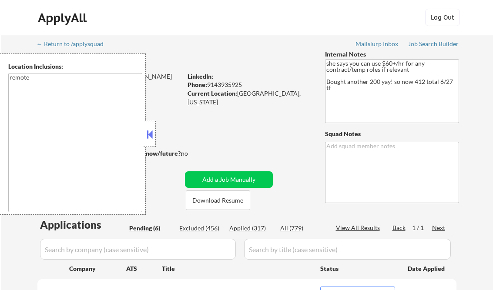
select select ""pending""
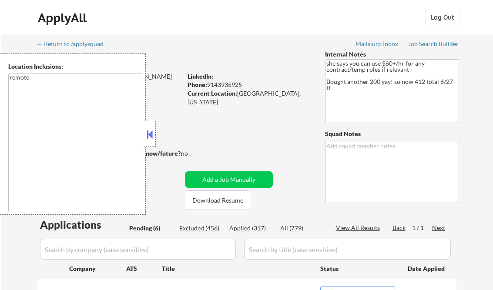
select select ""pending""
click at [147, 130] on button at bounding box center [150, 134] width 10 height 13
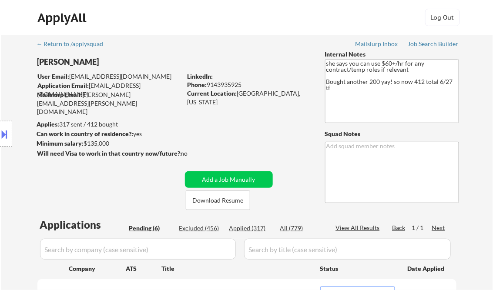
click at [251, 229] on div "Applied (317)" at bounding box center [251, 228] width 44 height 9
click at [358, 227] on div "View All Results" at bounding box center [359, 228] width 47 height 9
select select ""applied""
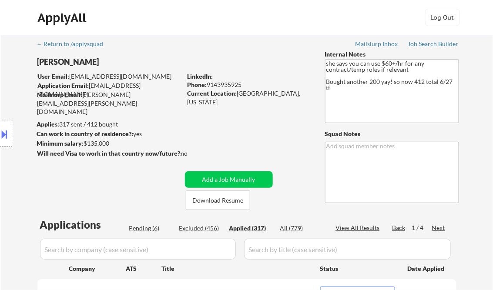
select select ""applied""
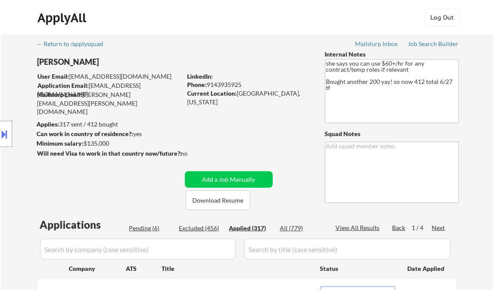
select select ""applied""
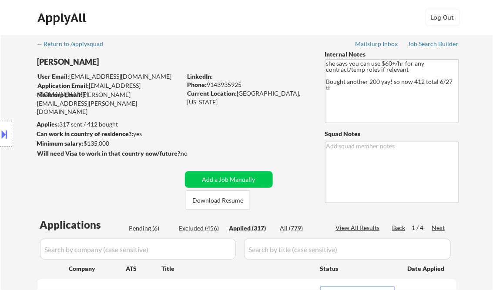
select select ""applied""
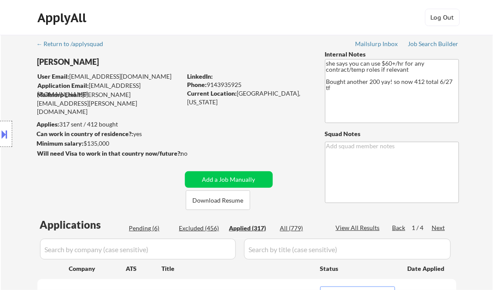
select select ""applied""
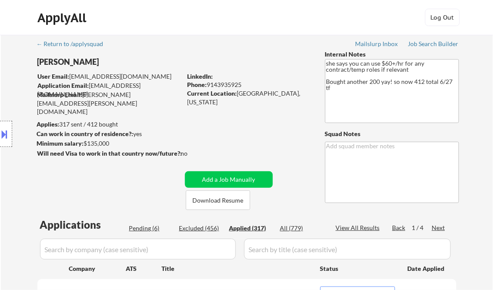
select select ""applied""
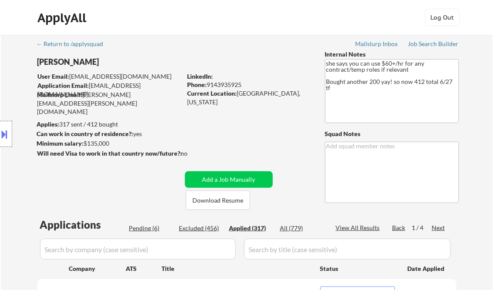
select select ""applied""
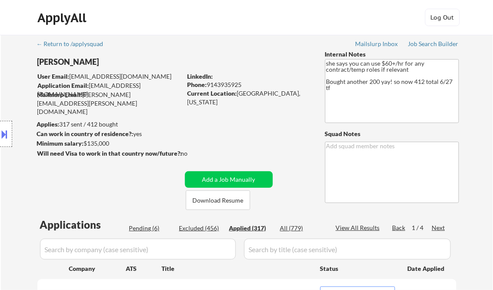
select select ""applied""
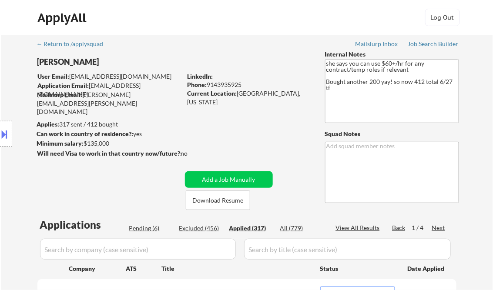
select select ""applied""
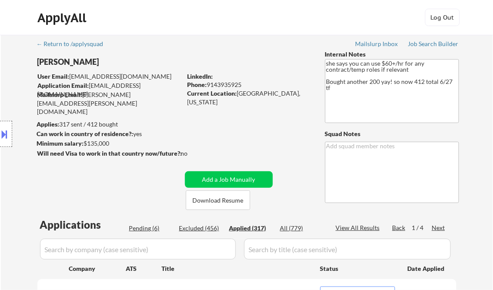
select select ""applied""
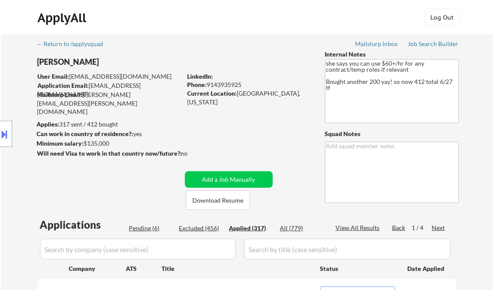
select select ""applied""
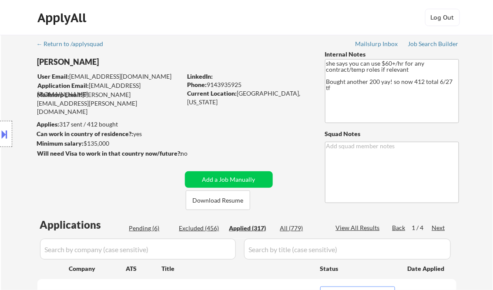
select select ""applied""
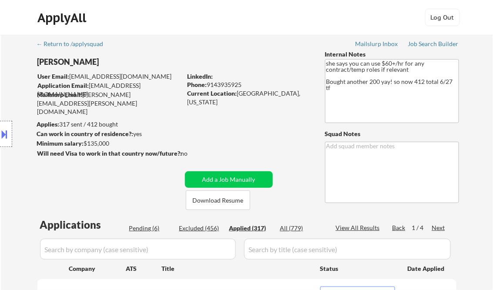
select select ""applied""
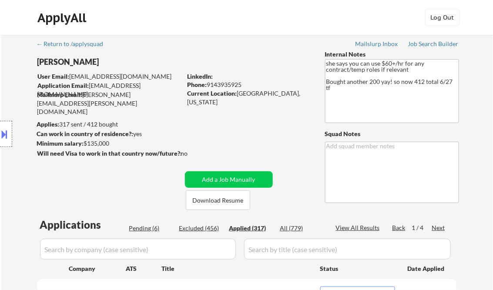
select select ""applied""
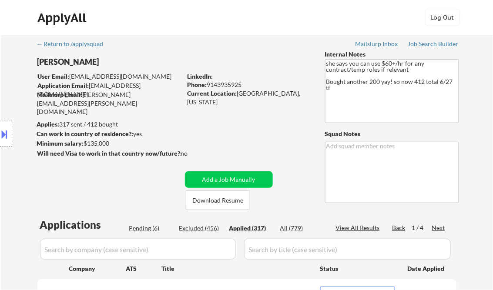
select select ""applied""
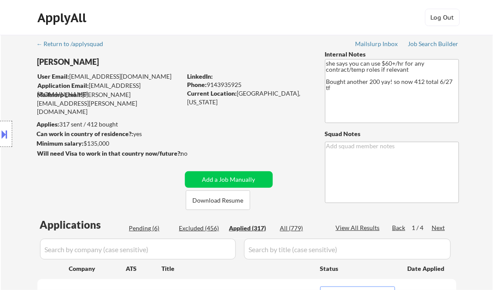
select select ""applied""
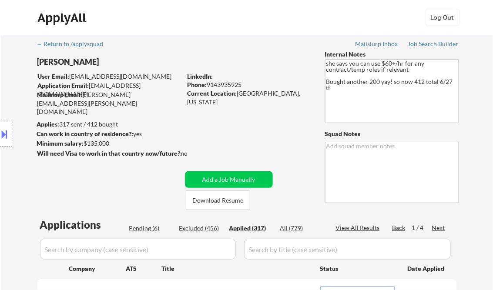
select select ""applied""
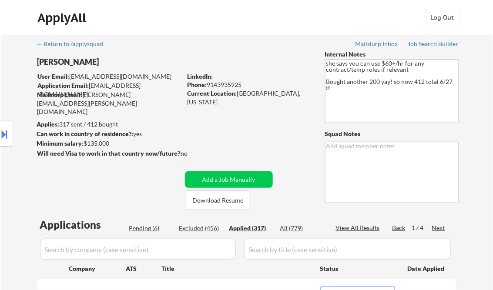
select select ""applied""
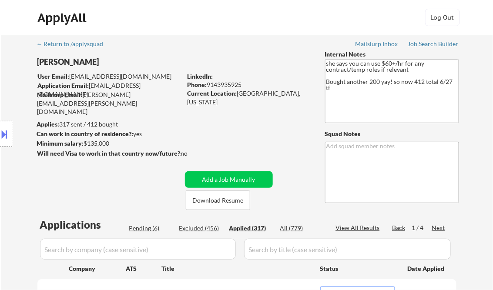
select select ""applied""
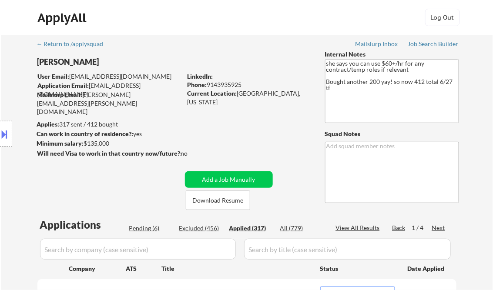
select select ""applied""
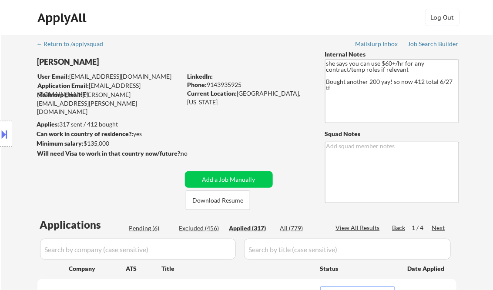
select select ""applied""
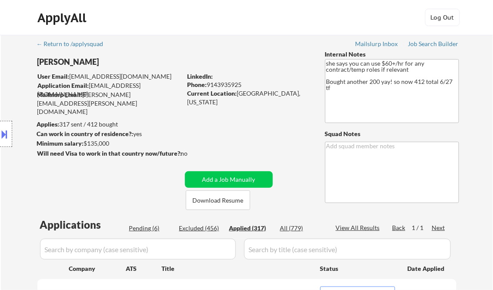
select select ""applied""
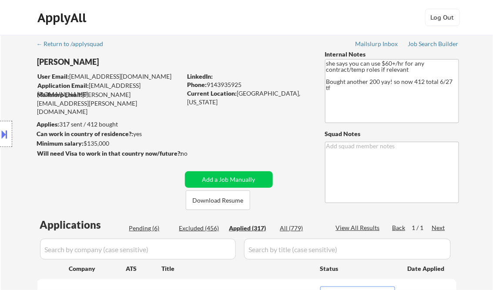
select select ""applied""
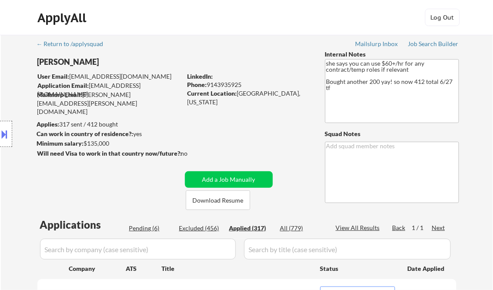
select select ""applied""
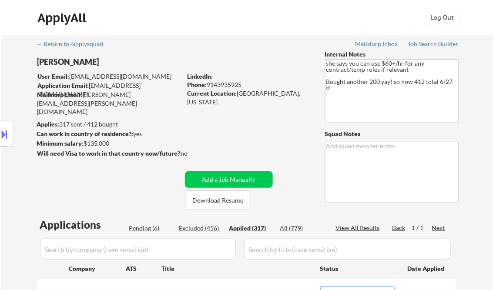
select select ""applied""
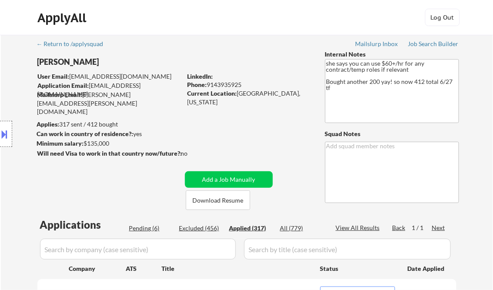
select select ""applied""
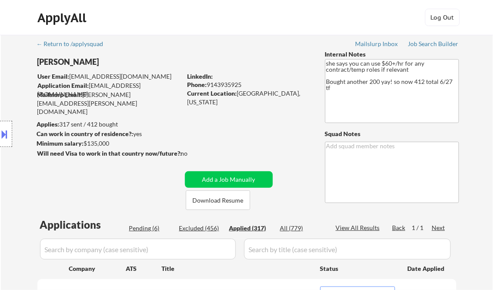
select select ""applied""
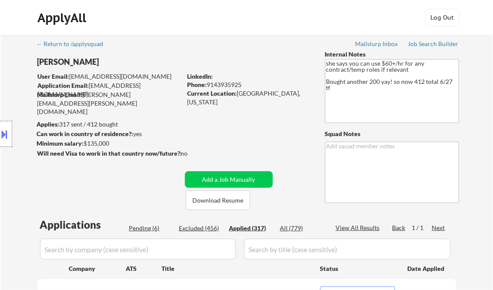
select select ""applied""
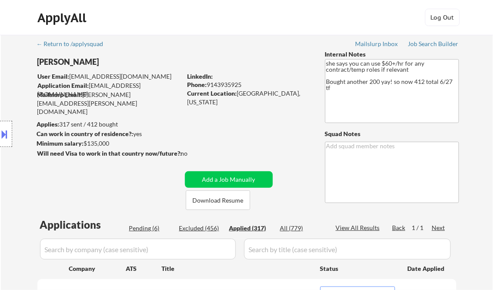
select select ""applied""
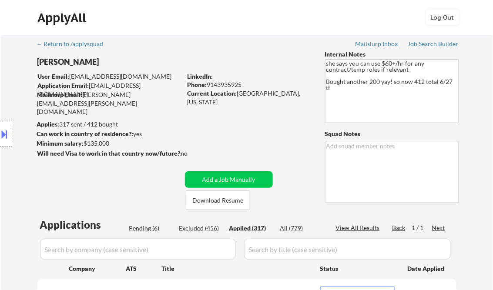
select select ""applied""
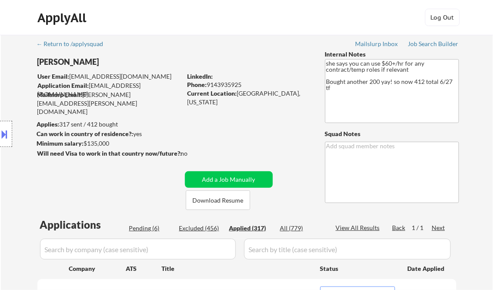
select select ""applied""
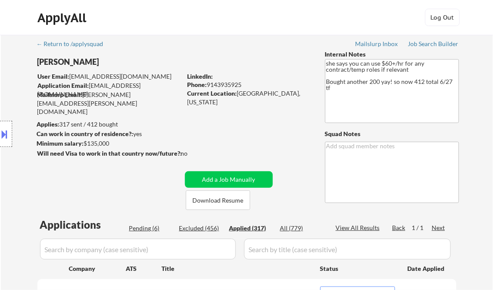
select select ""applied""
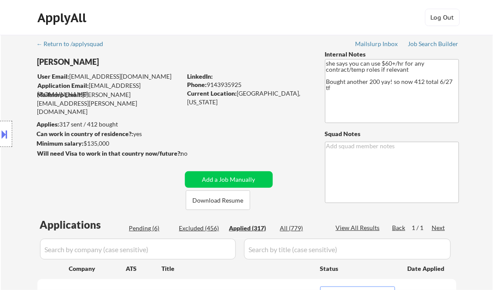
select select ""applied""
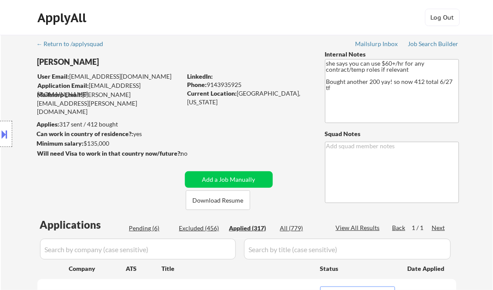
select select ""applied""
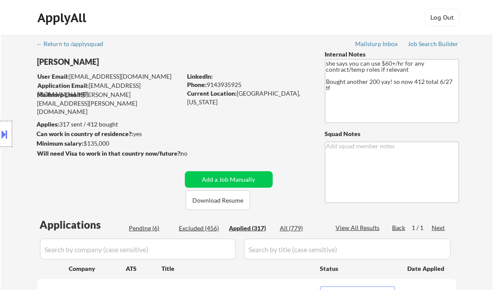
select select ""applied""
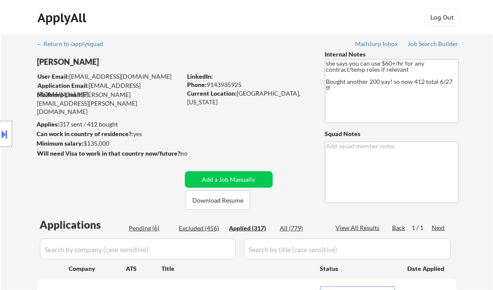
select select ""applied""
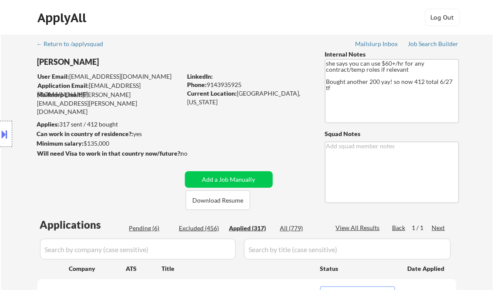
select select ""applied""
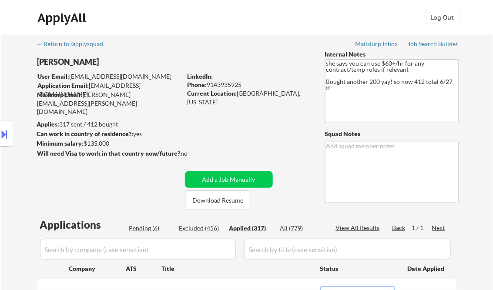
select select ""applied""
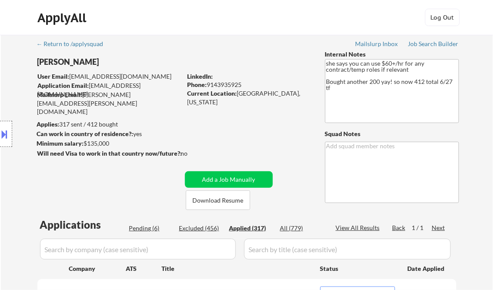
select select ""applied""
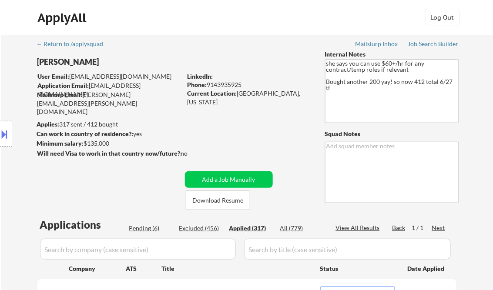
select select ""applied""
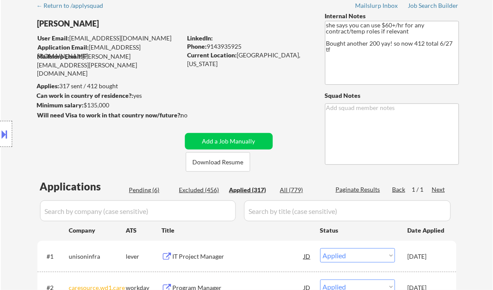
scroll to position [104, 0]
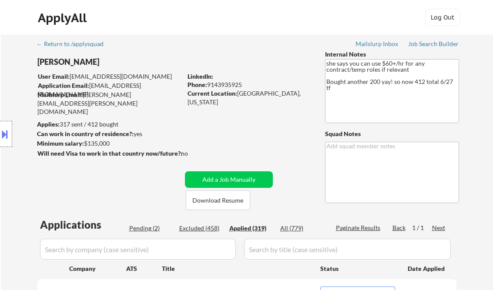
select select ""applied""
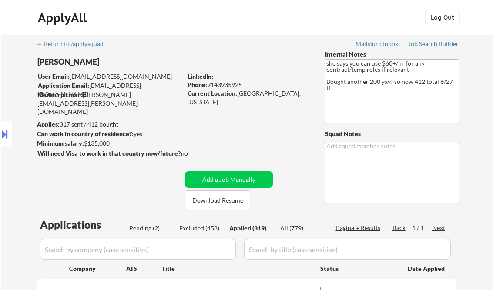
select select ""applied""
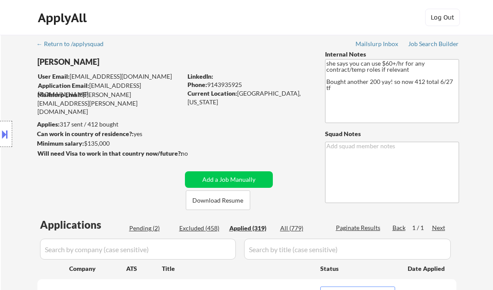
select select ""applied""
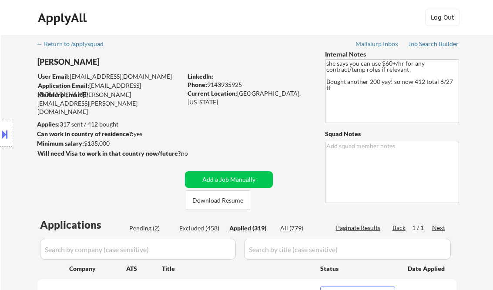
select select ""applied""
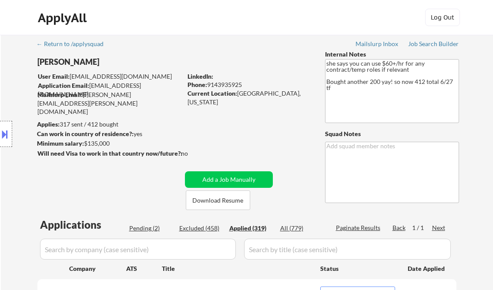
select select ""applied""
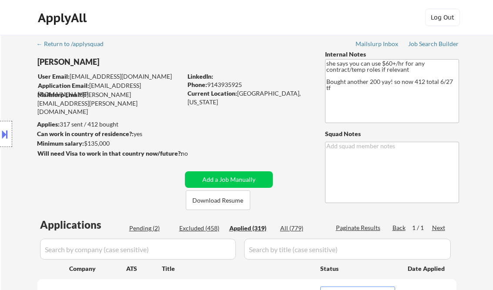
select select ""applied""
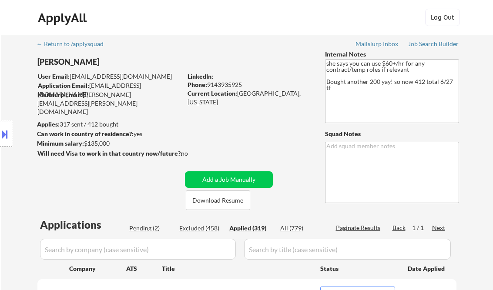
select select ""applied""
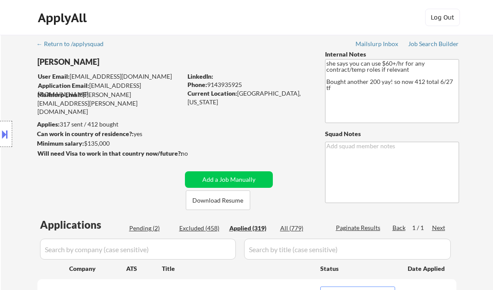
select select ""applied""
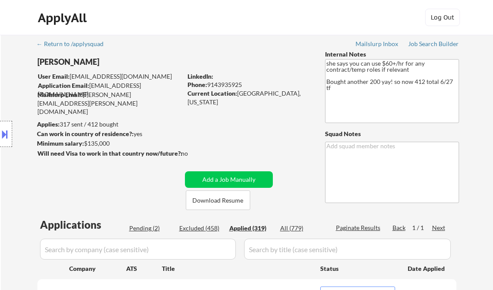
select select ""applied""
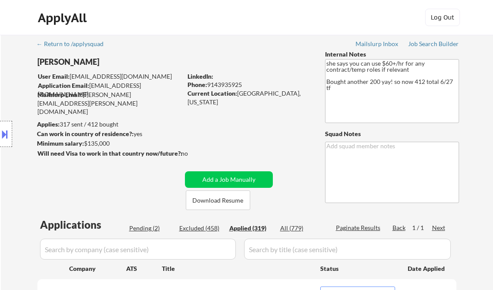
select select ""applied""
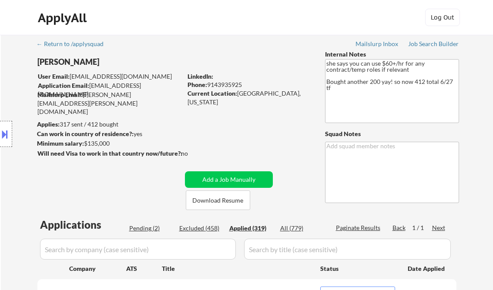
select select ""applied""
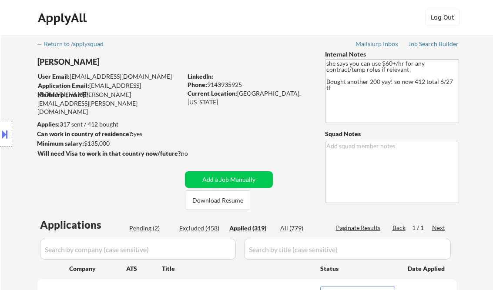
select select ""applied""
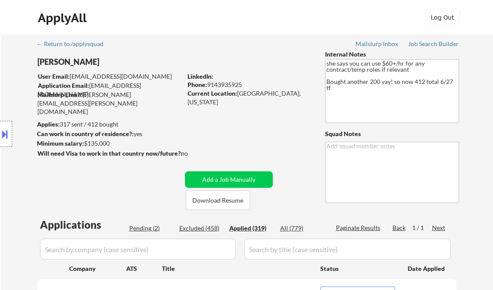
select select ""applied""
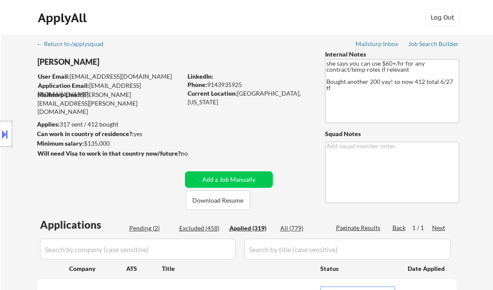
select select ""applied""
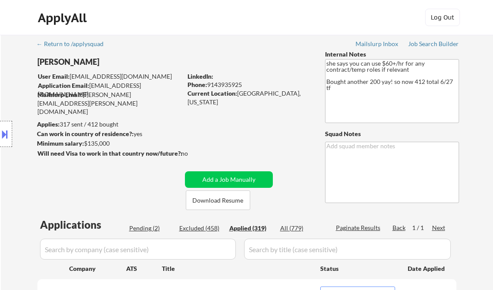
select select ""applied""
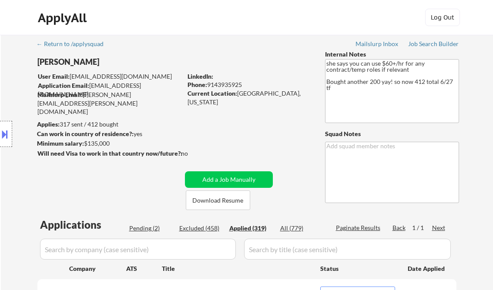
select select ""applied""
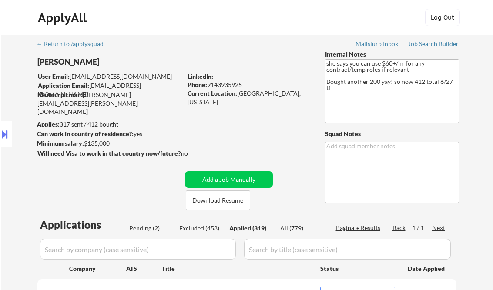
select select ""applied""
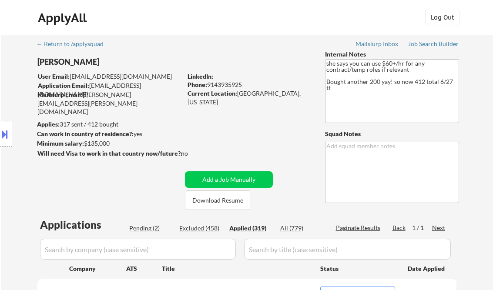
select select ""applied""
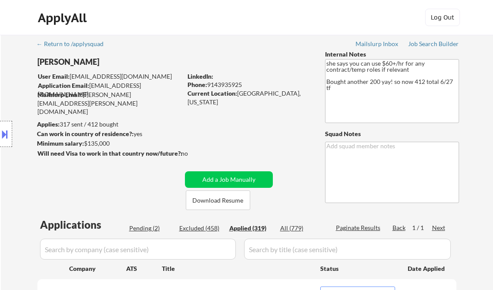
select select ""applied""
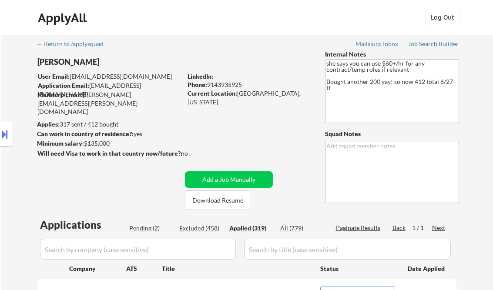
select select ""applied""
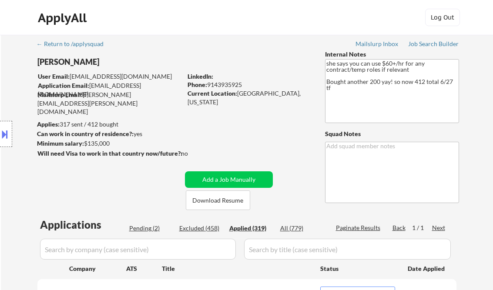
select select ""applied""
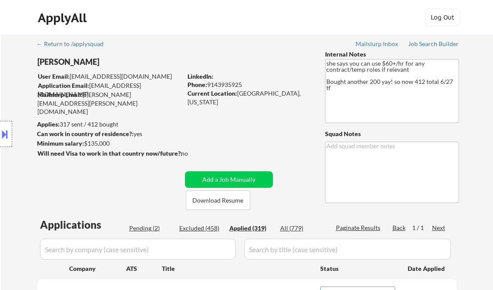
select select ""applied""
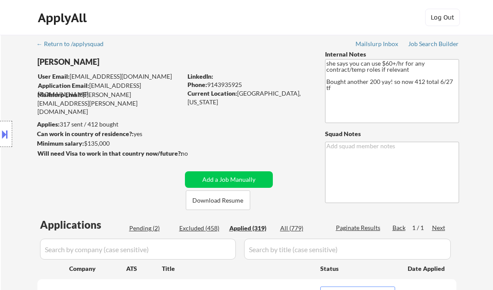
select select ""applied""
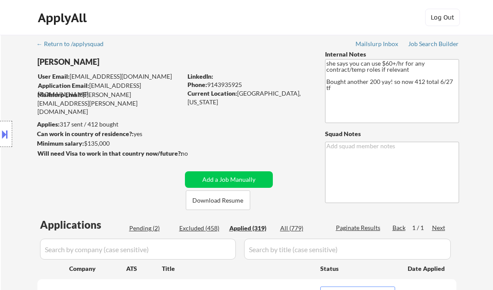
select select ""applied""
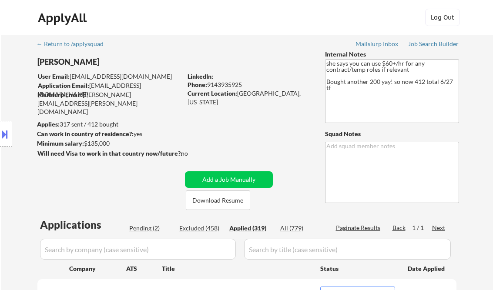
select select ""applied""
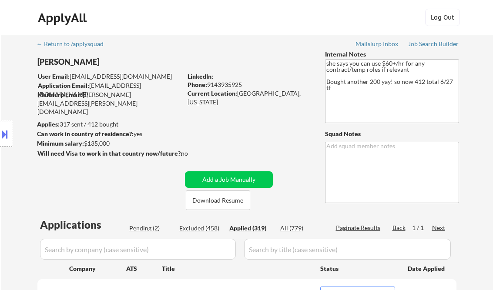
select select ""applied""
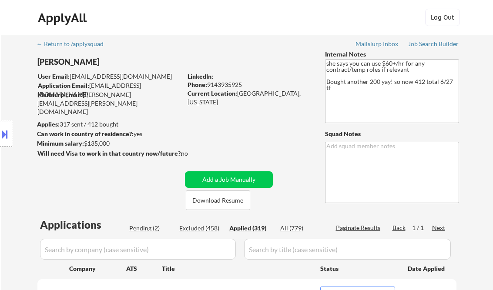
select select ""applied""
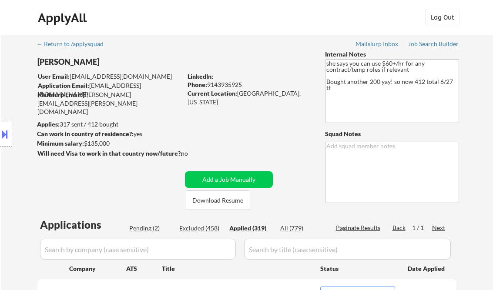
select select ""applied""
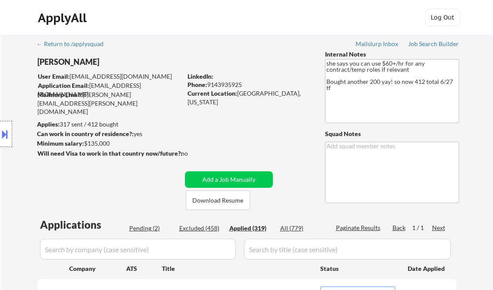
select select ""applied""
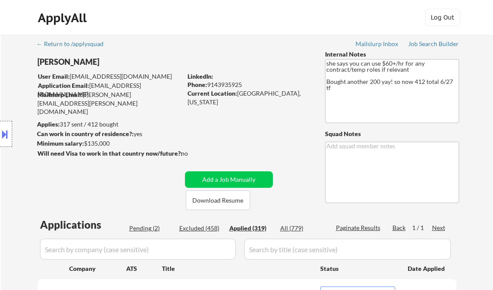
select select ""applied""
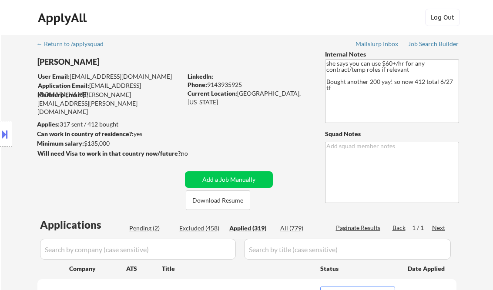
select select ""applied""
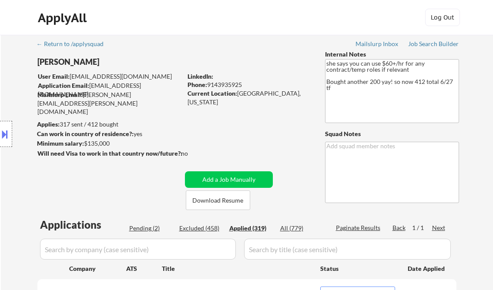
select select ""applied""
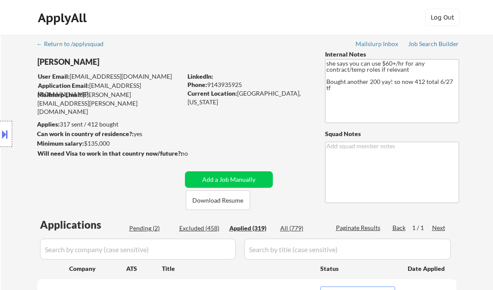
select select ""applied""
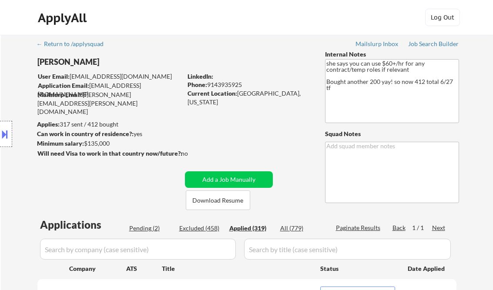
select select ""applied""
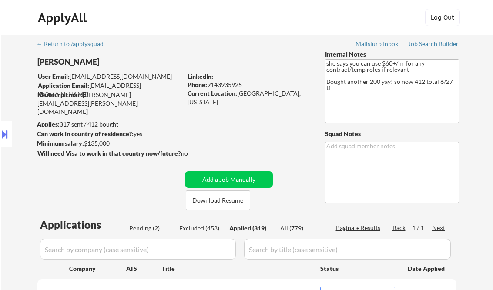
select select ""applied""
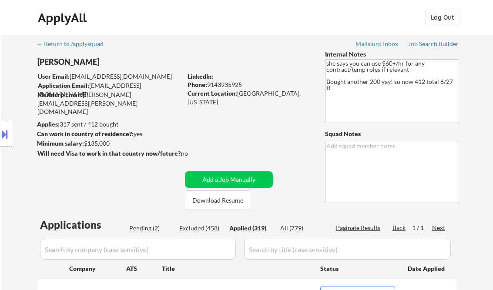
select select ""applied""
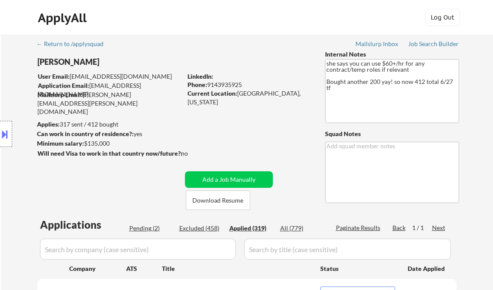
select select ""applied""
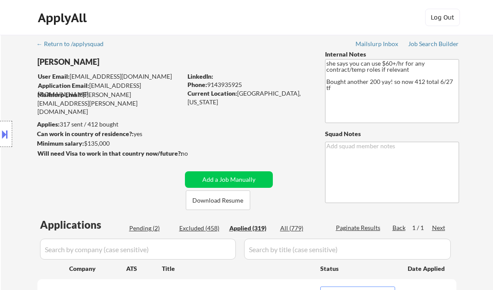
select select ""applied""
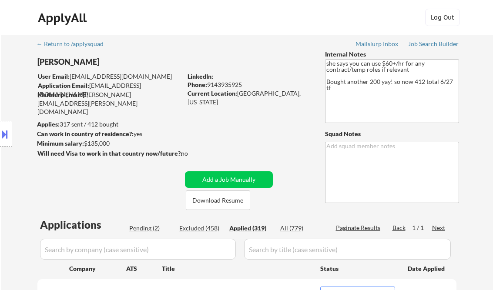
select select ""applied""
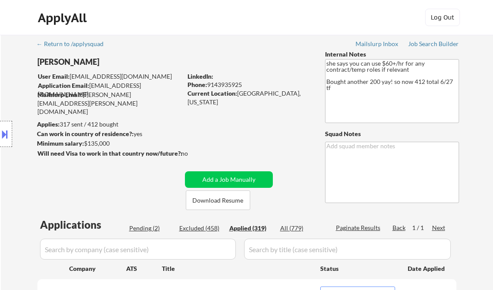
select select ""applied""
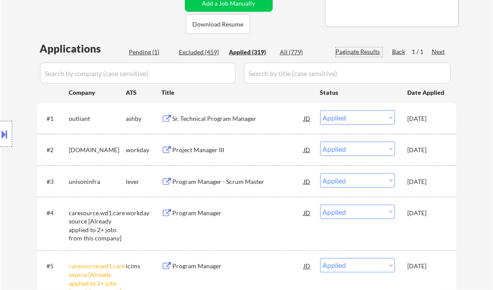
scroll to position [174, 0]
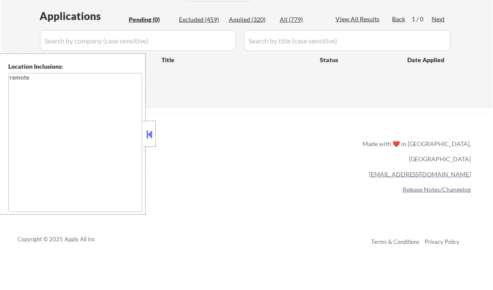
scroll to position [174, 0]
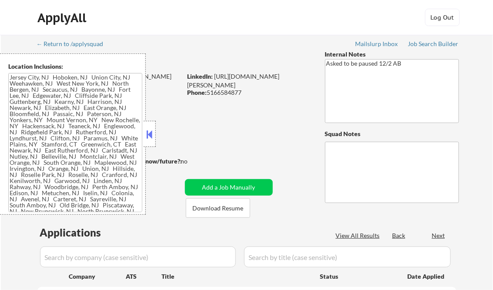
type textarea "[GEOGRAPHIC_DATA], [GEOGRAPHIC_DATA] [GEOGRAPHIC_DATA], [GEOGRAPHIC_DATA] [GEOG…"
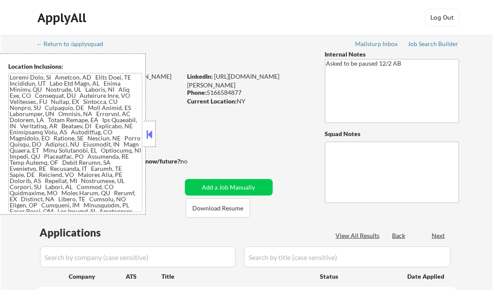
select select ""pending""
click at [150, 132] on button at bounding box center [150, 134] width 10 height 13
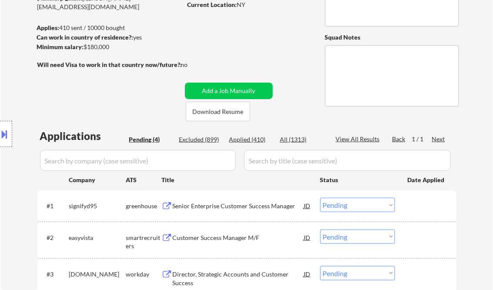
scroll to position [139, 0]
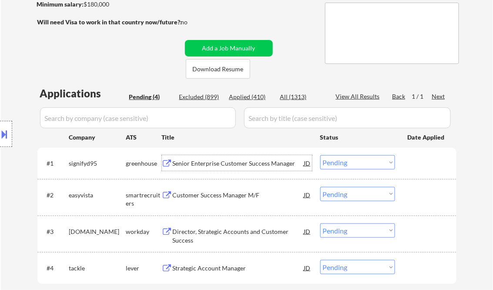
click at [214, 165] on div "Senior Enterprise Customer Success Manager" at bounding box center [238, 163] width 131 height 9
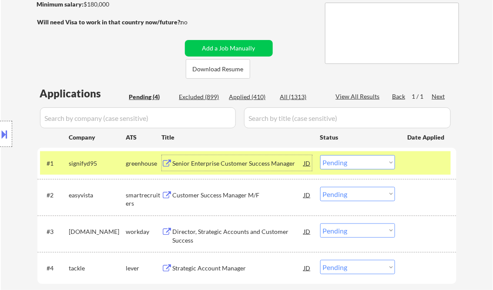
drag, startPoint x: 326, startPoint y: 162, endPoint x: 344, endPoint y: 171, distance: 20.2
click at [326, 162] on select "Choose an option... Pending Applied Excluded (Questions) Excluded (Expired) Exc…" at bounding box center [357, 162] width 75 height 14
click at [320, 155] on select "Choose an option... Pending Applied Excluded (Questions) Excluded (Expired) Exc…" at bounding box center [357, 162] width 75 height 14
click at [228, 196] on div "Customer Success Manager M/F" at bounding box center [238, 195] width 131 height 9
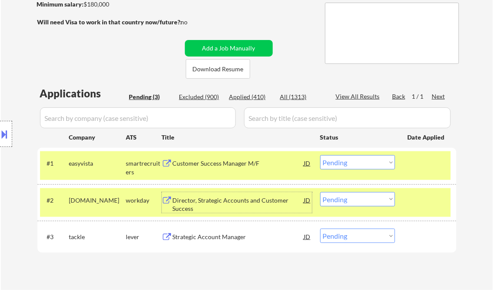
click at [356, 160] on select "Choose an option... Pending Applied Excluded (Questions) Excluded (Expired) Exc…" at bounding box center [357, 162] width 75 height 14
click at [320, 155] on select "Choose an option... Pending Applied Excluded (Questions) Excluded (Expired) Exc…" at bounding box center [357, 162] width 75 height 14
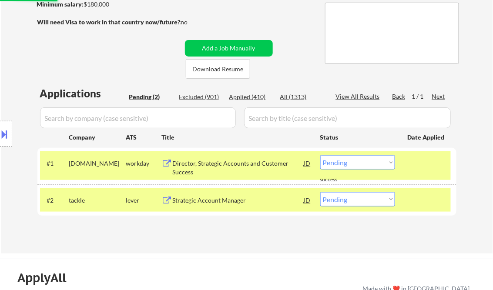
click at [211, 154] on div "#1 [DOMAIN_NAME] workday Director, Strategic Accounts and Customer Success JD C…" at bounding box center [245, 165] width 411 height 29
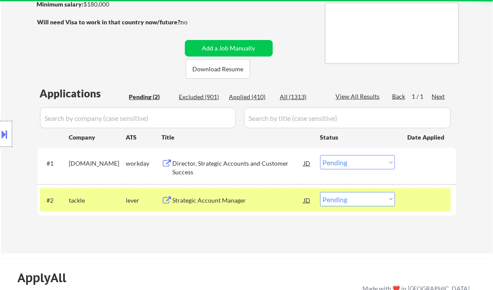
click at [223, 171] on div "Director, Strategic Accounts and Customer Success" at bounding box center [238, 167] width 131 height 17
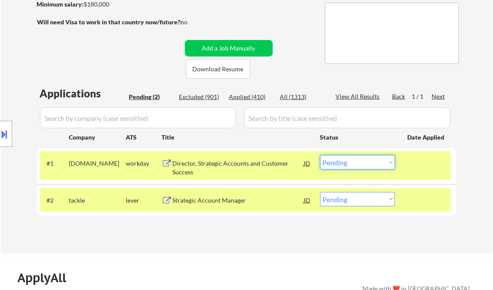
click at [353, 164] on select "Choose an option... Pending Applied Excluded (Questions) Excluded (Expired) Exc…" at bounding box center [357, 162] width 75 height 14
click at [320, 155] on select "Choose an option... Pending Applied Excluded (Questions) Excluded (Expired) Exc…" at bounding box center [357, 162] width 75 height 14
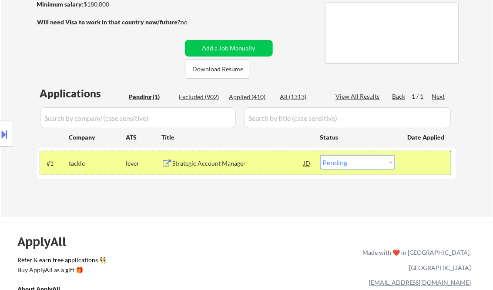
click at [426, 160] on div at bounding box center [427, 163] width 38 height 16
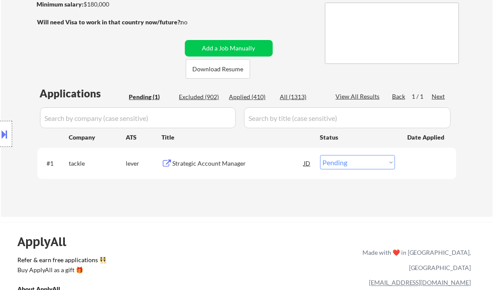
click at [209, 165] on div "Strategic Account Manager" at bounding box center [238, 163] width 131 height 9
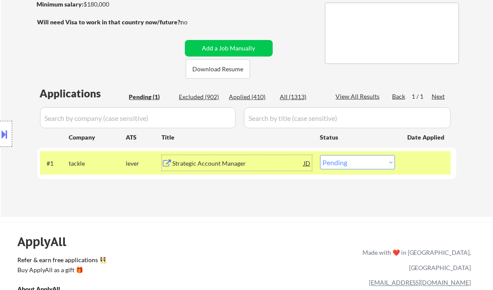
drag, startPoint x: 363, startPoint y: 163, endPoint x: 366, endPoint y: 170, distance: 8.0
click at [363, 163] on select "Choose an option... Pending Applied Excluded (Questions) Excluded (Expired) Exc…" at bounding box center [357, 162] width 75 height 14
select select ""applied""
click at [320, 155] on select "Choose an option... Pending Applied Excluded (Questions) Excluded (Expired) Exc…" at bounding box center [357, 162] width 75 height 14
click at [289, 203] on div "← Return to /applysquad Mailslurp Inbox Job Search Builder [PERSON_NAME] User E…" at bounding box center [247, 53] width 434 height 315
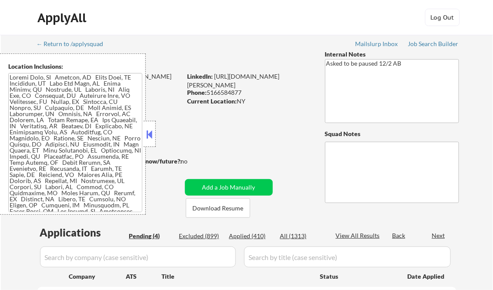
select select ""pending""
click at [260, 236] on div "Applied (410)" at bounding box center [251, 236] width 44 height 9
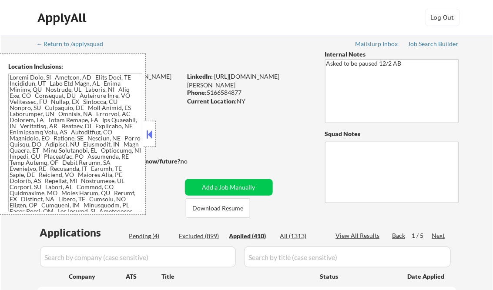
click at [151, 134] on button at bounding box center [150, 134] width 10 height 13
click at [353, 235] on div "View All Results" at bounding box center [359, 236] width 47 height 9
select select ""applied""
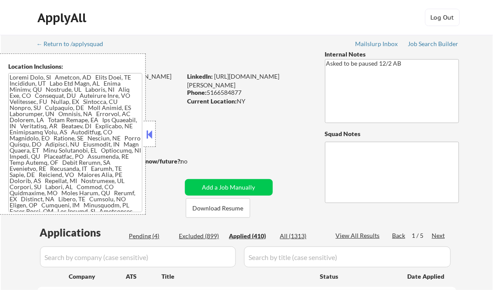
select select ""applied""
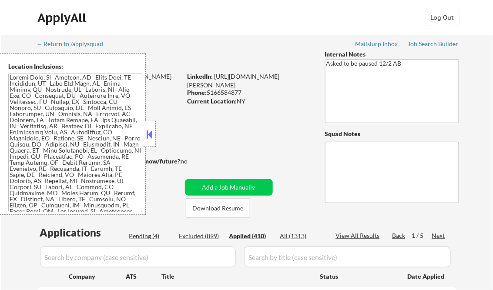
select select ""applied""
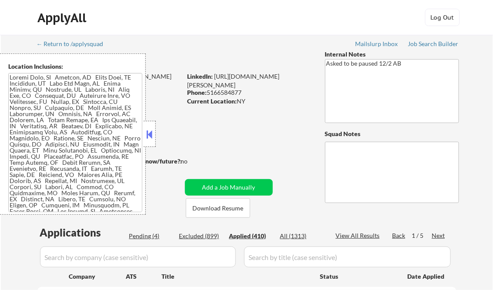
select select ""applied""
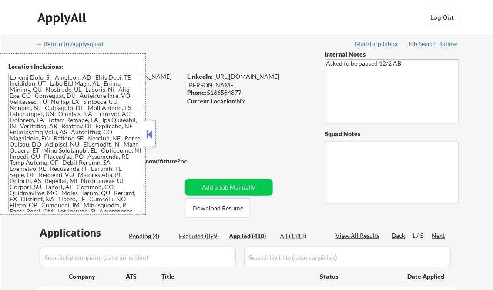
select select ""applied""
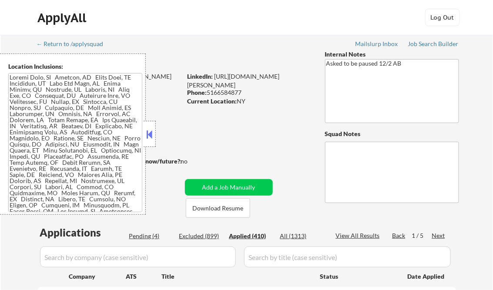
select select ""applied""
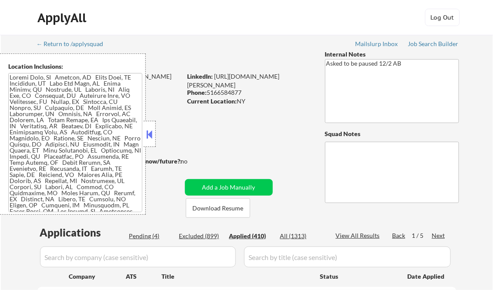
select select ""applied""
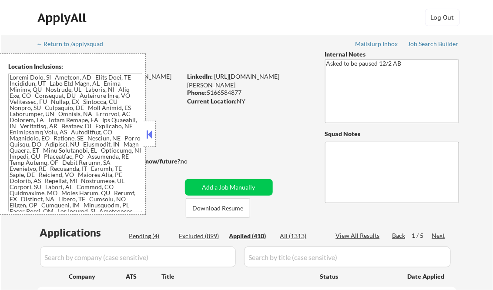
select select ""applied""
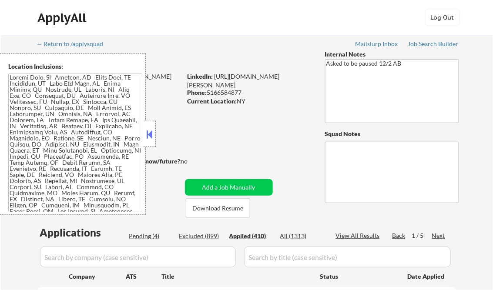
select select ""applied""
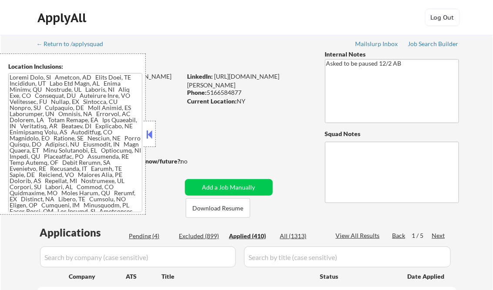
select select ""applied""
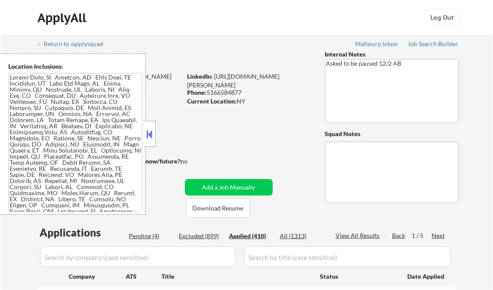
select select ""applied""
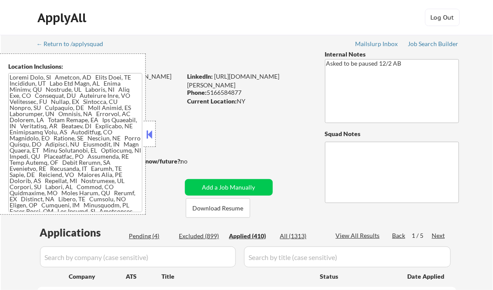
select select ""applied""
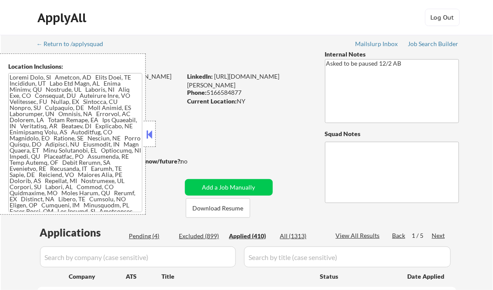
select select ""applied""
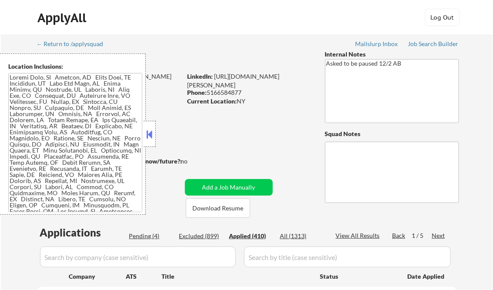
select select ""applied""
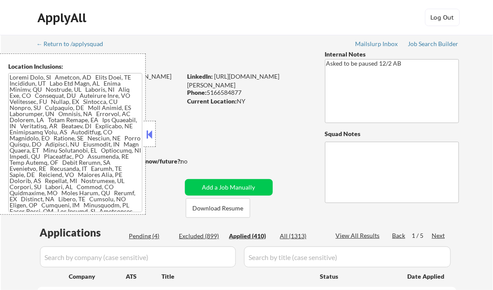
select select ""applied""
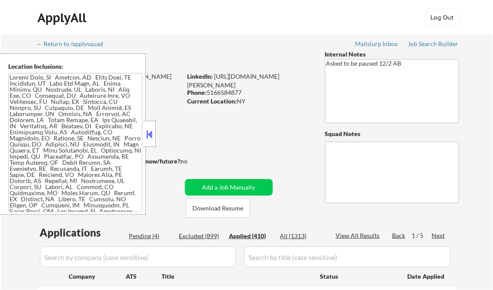
select select ""applied""
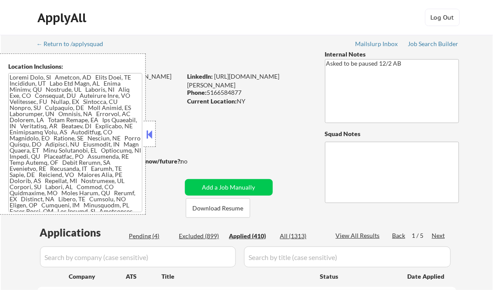
select select ""applied""
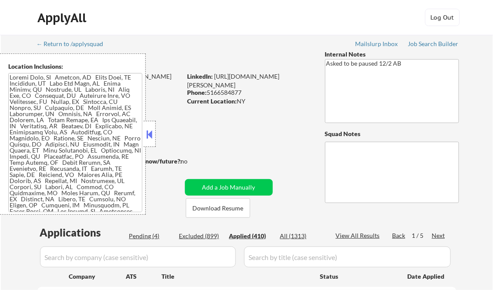
select select ""applied""
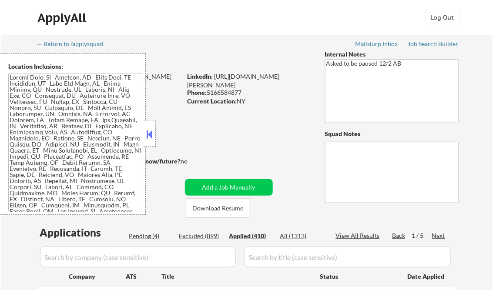
select select ""applied""
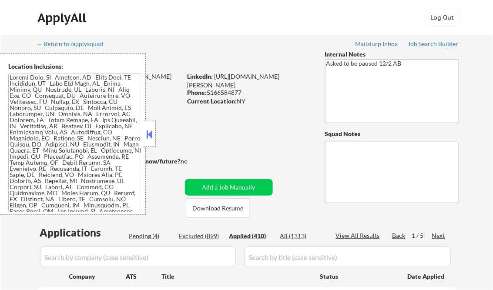
select select ""applied""
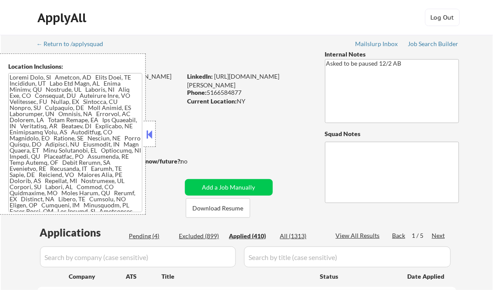
select select ""applied""
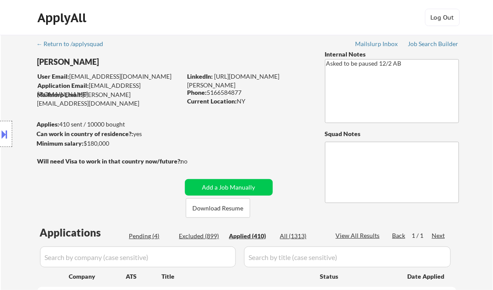
select select ""applied""
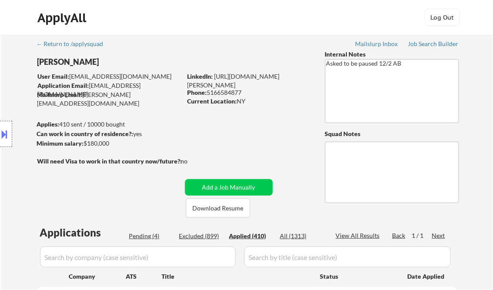
select select ""applied""
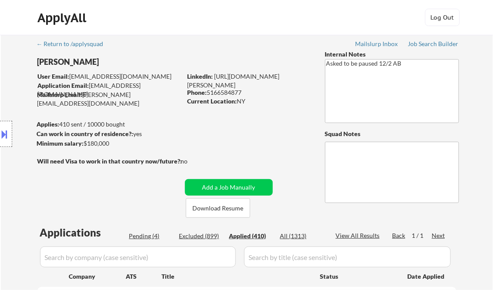
select select ""applied""
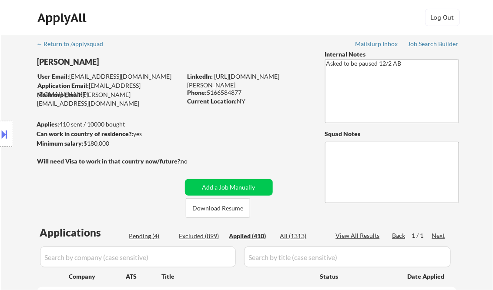
select select ""applied""
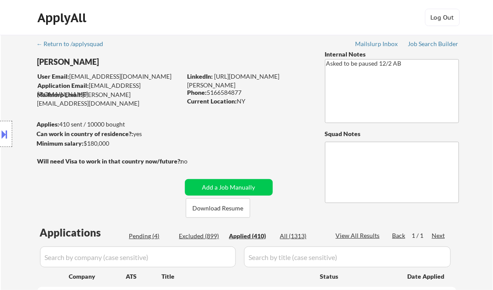
select select ""applied""
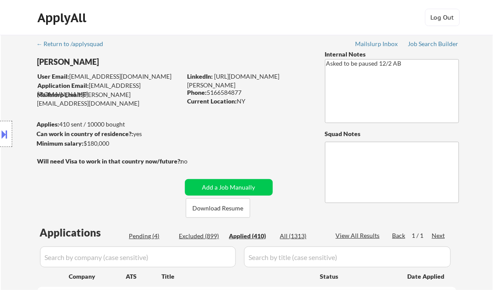
select select ""applied""
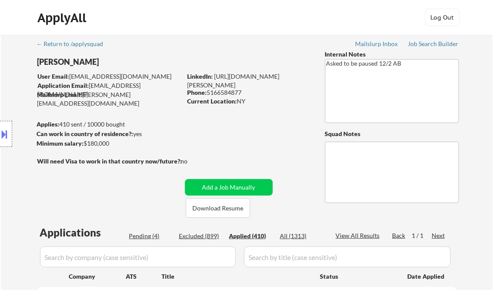
select select ""applied""
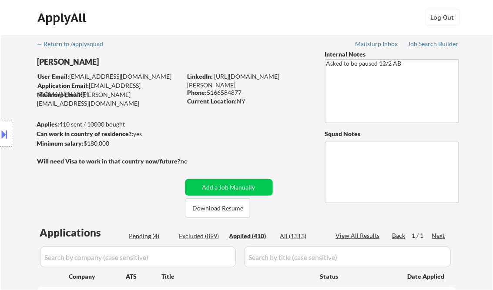
select select ""applied""
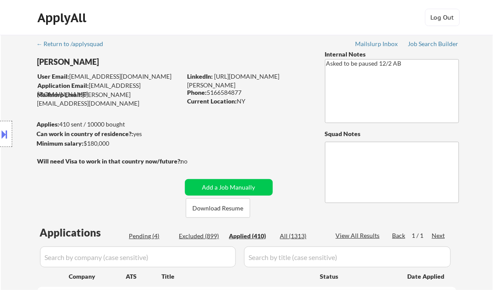
select select ""applied""
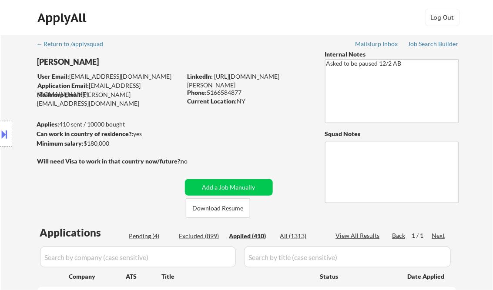
select select ""applied""
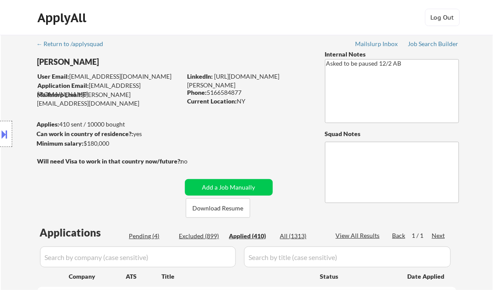
select select ""applied""
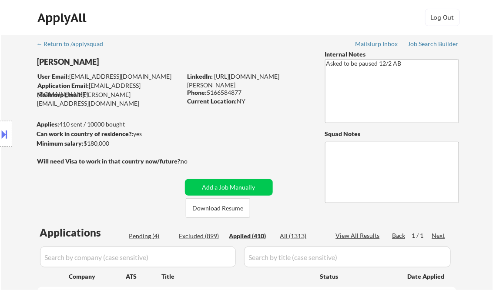
select select ""applied""
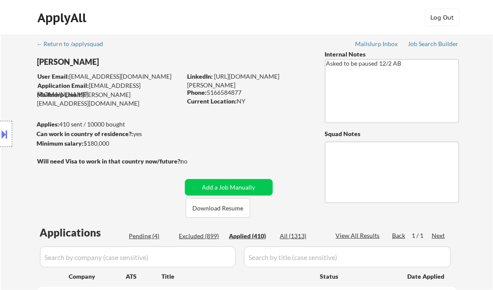
select select ""applied""
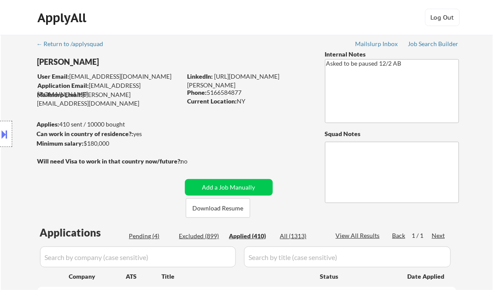
select select ""applied""
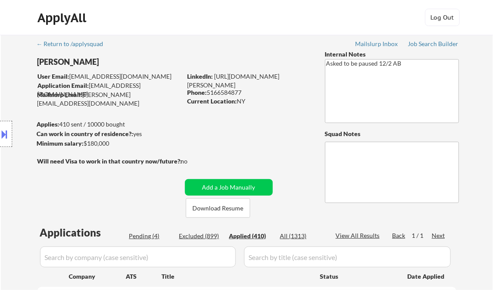
select select ""applied""
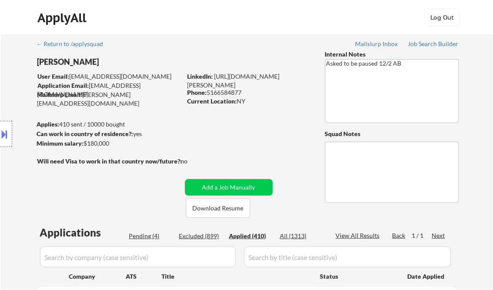
select select ""applied""
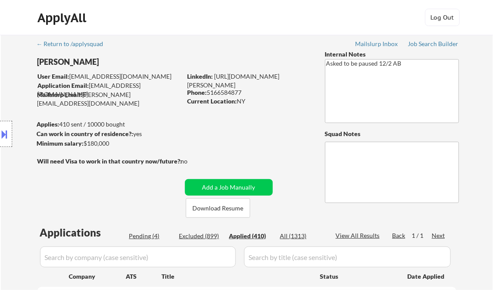
select select ""applied""
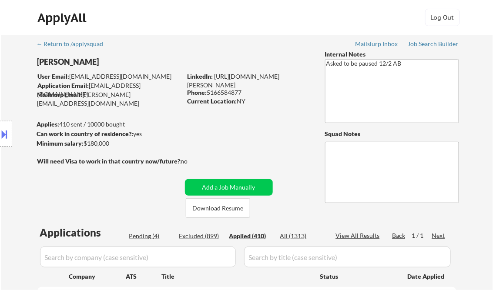
select select ""applied""
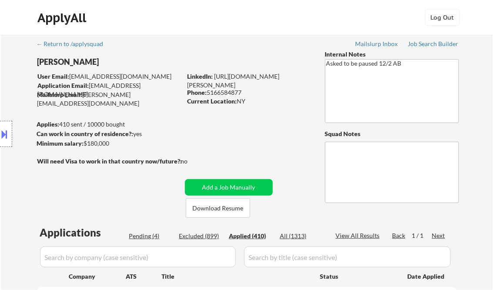
select select ""applied""
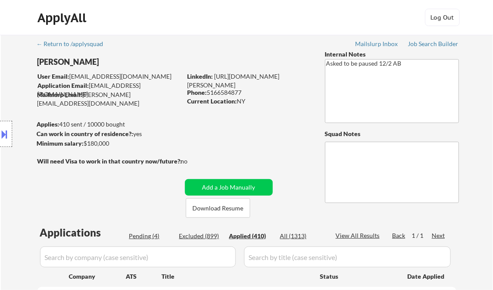
select select ""applied""
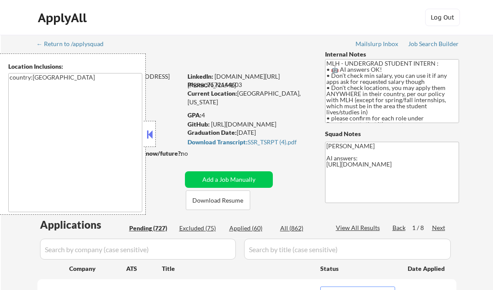
select select ""pending""
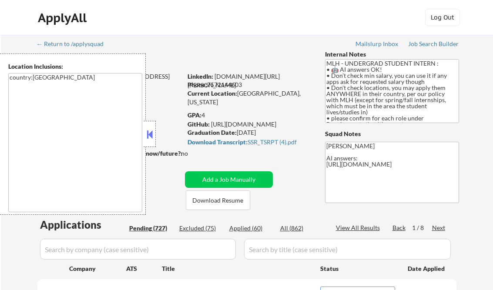
select select ""pending""
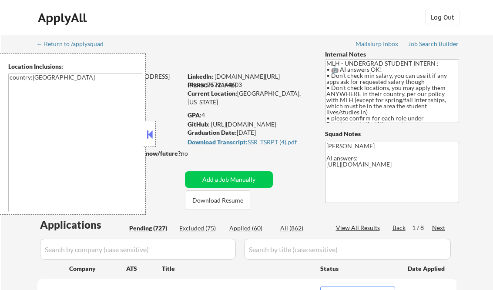
select select ""pending""
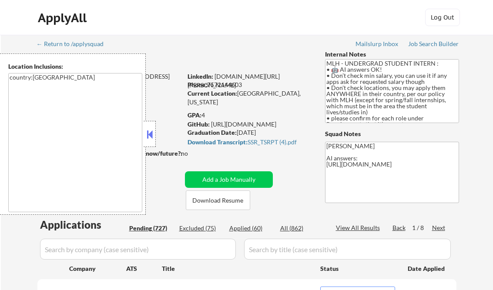
select select ""pending""
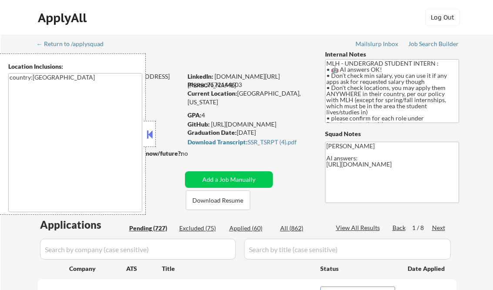
select select ""pending""
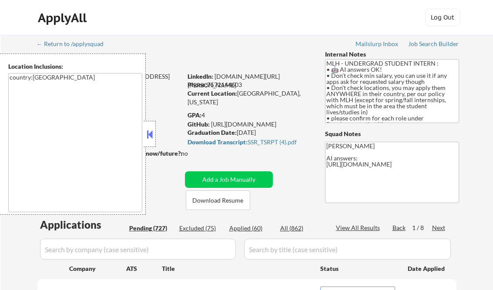
select select ""pending""
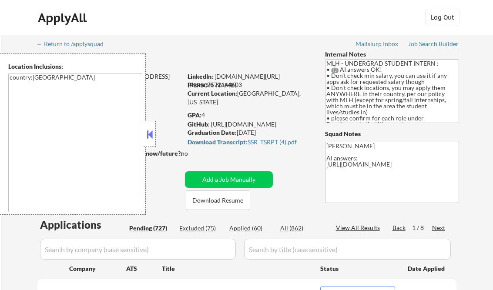
select select ""pending""
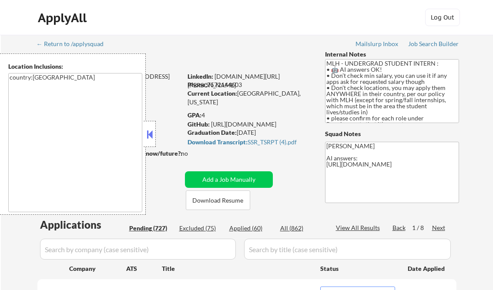
select select ""pending""
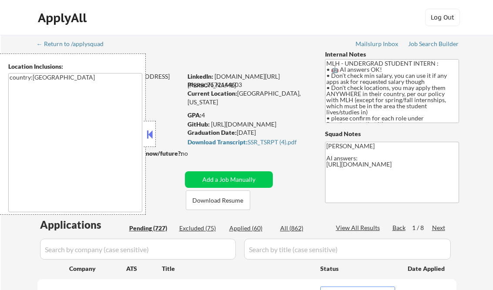
select select ""pending""
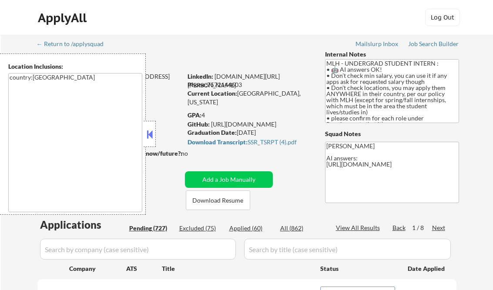
select select ""pending""
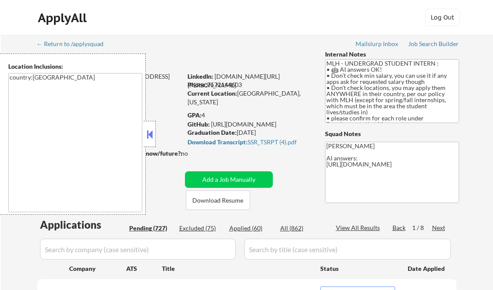
select select ""pending""
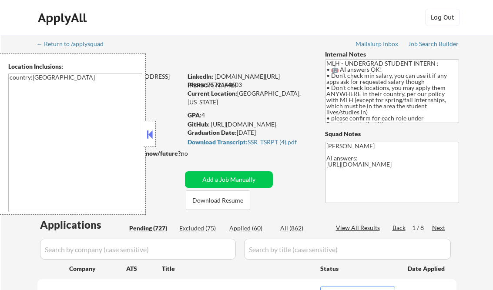
select select ""pending""
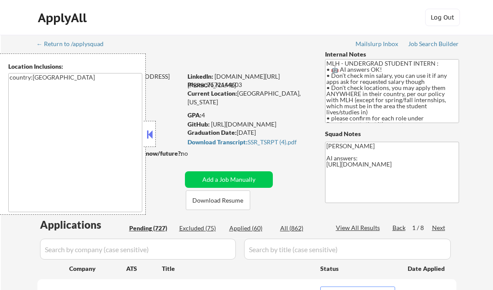
select select ""pending""
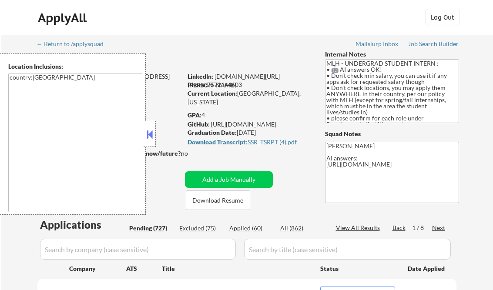
select select ""pending""
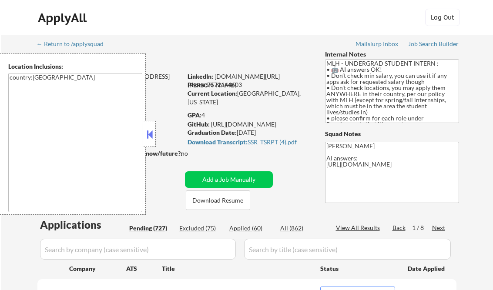
select select ""pending""
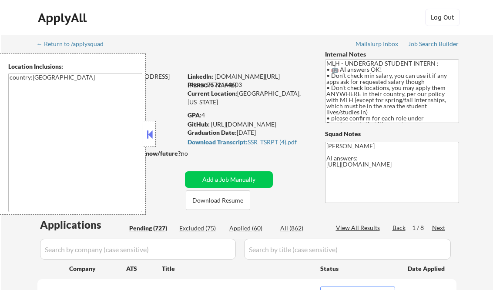
select select ""pending""
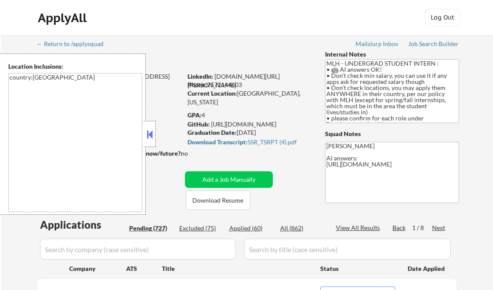
select select ""pending""
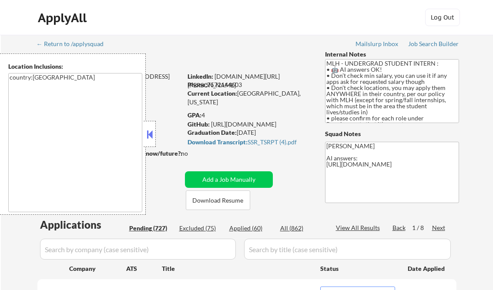
select select ""pending""
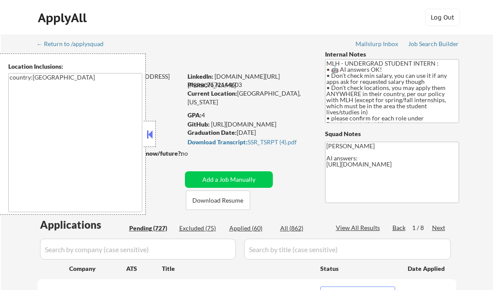
select select ""pending""
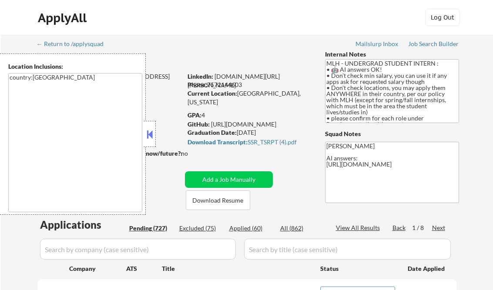
select select ""pending""
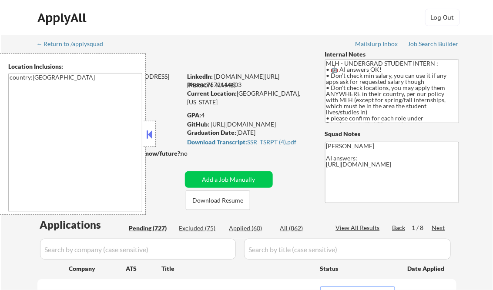
drag, startPoint x: 148, startPoint y: 134, endPoint x: 161, endPoint y: 134, distance: 13.5
click at [148, 134] on button at bounding box center [150, 134] width 10 height 13
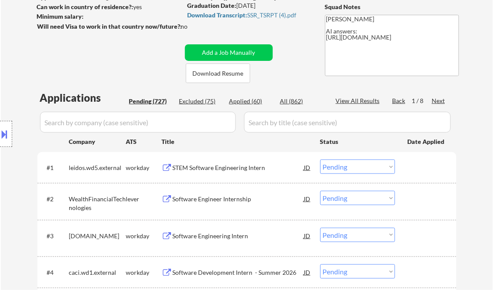
scroll to position [139, 0]
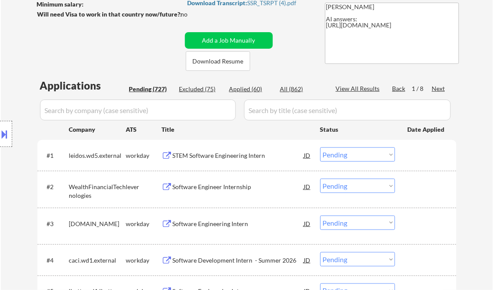
click at [213, 153] on div "STEM Software Engineering Intern" at bounding box center [238, 155] width 131 height 9
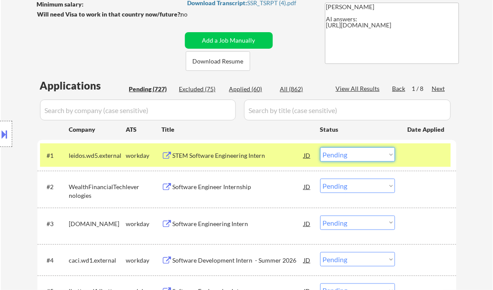
drag, startPoint x: 336, startPoint y: 154, endPoint x: 351, endPoint y: 161, distance: 16.2
click at [336, 154] on select "Choose an option... Pending Applied Excluded (Questions) Excluded (Expired) Exc…" at bounding box center [357, 155] width 75 height 14
click at [320, 148] on select "Choose an option... Pending Applied Excluded (Questions) Excluded (Expired) Exc…" at bounding box center [357, 155] width 75 height 14
click at [217, 188] on div "Software Engineer Internship" at bounding box center [238, 187] width 131 height 9
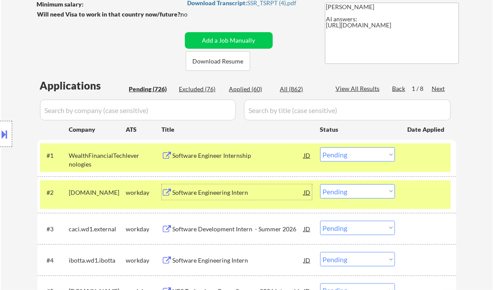
drag, startPoint x: 341, startPoint y: 150, endPoint x: 350, endPoint y: 161, distance: 14.9
click at [341, 150] on select "Choose an option... Pending Applied Excluded (Questions) Excluded (Expired) Exc…" at bounding box center [357, 155] width 75 height 14
click at [320, 148] on select "Choose an option... Pending Applied Excluded (Questions) Excluded (Expired) Exc…" at bounding box center [357, 155] width 75 height 14
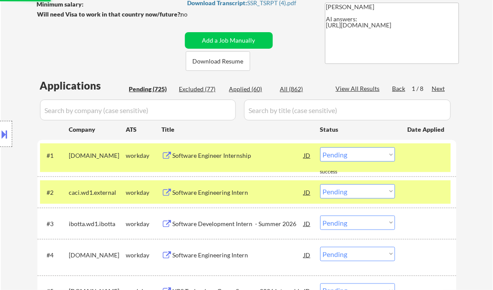
click at [223, 159] on div "Software Engineer Internship" at bounding box center [238, 155] width 131 height 9
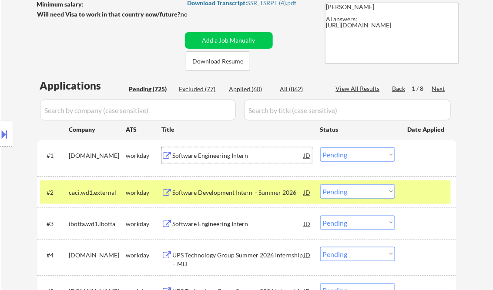
click at [215, 151] on div "Software Engineering Intern" at bounding box center [238, 155] width 131 height 9
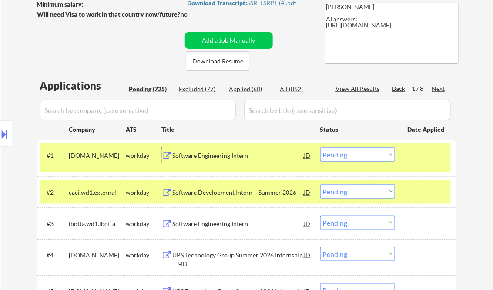
drag, startPoint x: 342, startPoint y: 158, endPoint x: 342, endPoint y: 163, distance: 5.2
click at [342, 158] on select "Choose an option... Pending Applied Excluded (Questions) Excluded (Expired) Exc…" at bounding box center [357, 155] width 75 height 14
click at [320, 148] on select "Choose an option... Pending Applied Excluded (Questions) Excluded (Expired) Exc…" at bounding box center [357, 155] width 75 height 14
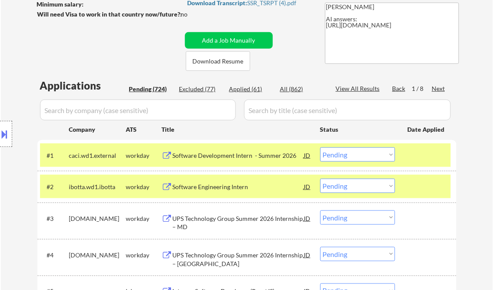
click at [215, 153] on div "Software Development Intern - Summer 2026" at bounding box center [238, 155] width 131 height 9
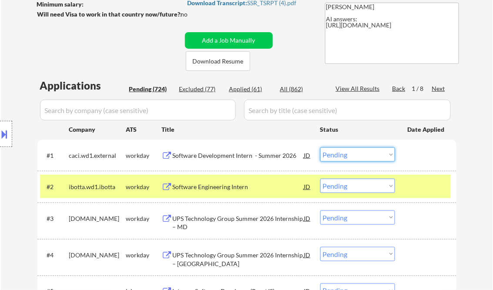
drag, startPoint x: 338, startPoint y: 154, endPoint x: 343, endPoint y: 162, distance: 9.4
click at [338, 154] on select "Choose an option... Pending Applied Excluded (Questions) Excluded (Expired) Exc…" at bounding box center [357, 155] width 75 height 14
click at [320, 148] on select "Choose an option... Pending Applied Excluded (Questions) Excluded (Expired) Exc…" at bounding box center [357, 155] width 75 height 14
click at [244, 187] on div "Software Engineering Intern" at bounding box center [238, 187] width 131 height 9
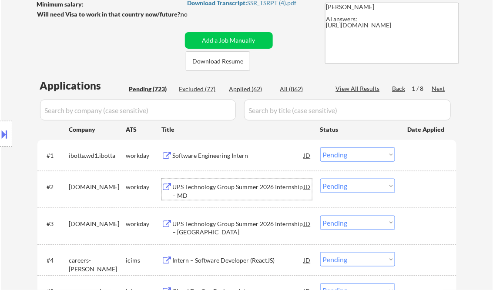
drag, startPoint x: 342, startPoint y: 161, endPoint x: 349, endPoint y: 163, distance: 7.2
click at [342, 161] on select "Choose an option... Pending Applied Excluded (Questions) Excluded (Expired) Exc…" at bounding box center [357, 155] width 75 height 14
click at [320, 148] on select "Choose an option... Pending Applied Excluded (Questions) Excluded (Expired) Exc…" at bounding box center [357, 155] width 75 height 14
select select ""pending""
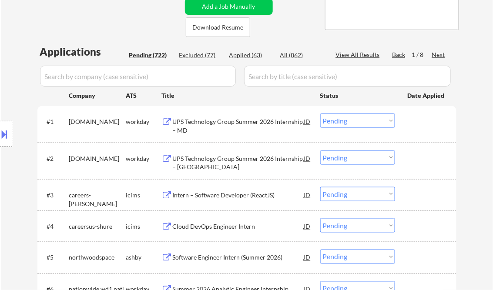
scroll to position [209, 0]
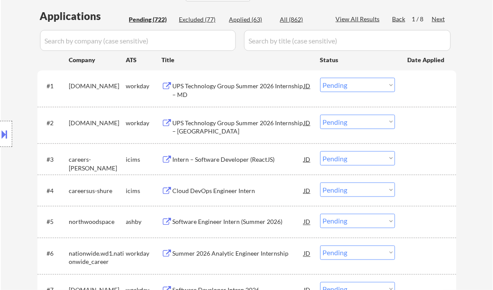
click at [236, 226] on div "Software Engineer Intern (Summer 2026)" at bounding box center [238, 222] width 131 height 9
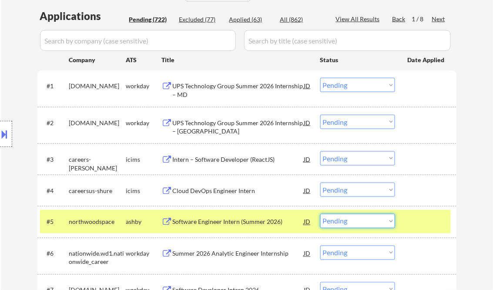
click at [356, 222] on select "Choose an option... Pending Applied Excluded (Questions) Excluded (Expired) Exc…" at bounding box center [357, 221] width 75 height 14
click at [320, 214] on select "Choose an option... Pending Applied Excluded (Questions) Excluded (Expired) Exc…" at bounding box center [357, 221] width 75 height 14
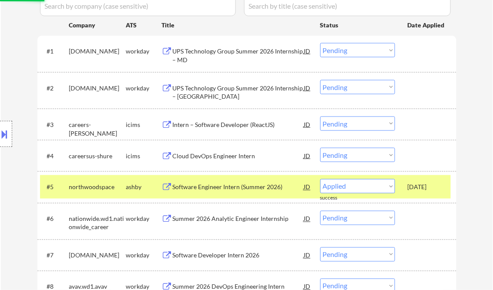
scroll to position [279, 0]
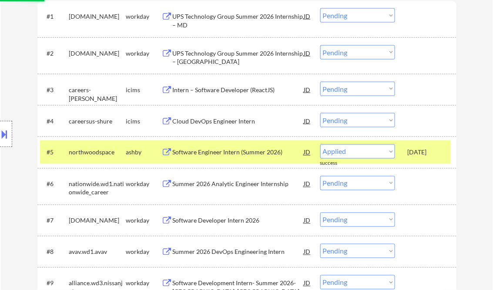
select select ""pending""
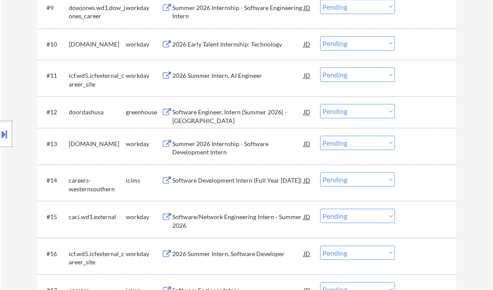
scroll to position [592, 0]
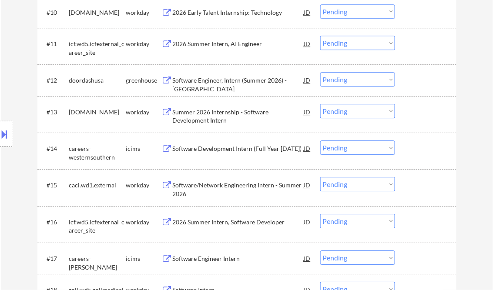
click at [237, 82] on div "Software Engineer, Intern (Summer 2026) - [GEOGRAPHIC_DATA]" at bounding box center [238, 84] width 131 height 17
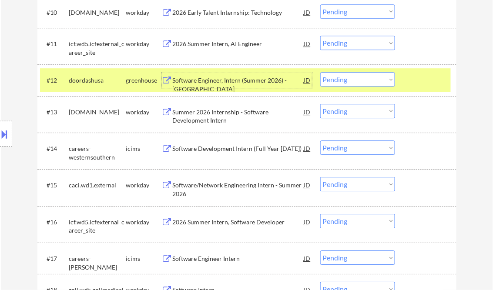
click at [344, 83] on select "Choose an option... Pending Applied Excluded (Questions) Excluded (Expired) Exc…" at bounding box center [357, 79] width 75 height 14
click at [320, 72] on select "Choose an option... Pending Applied Excluded (Questions) Excluded (Expired) Exc…" at bounding box center [357, 79] width 75 height 14
select select ""pending""
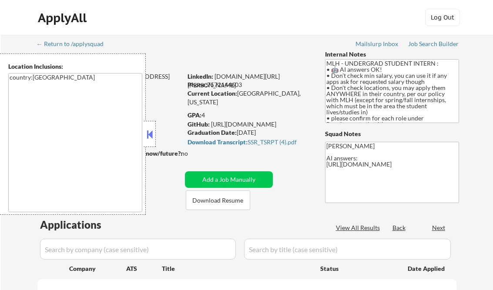
scroll to position [139, 0]
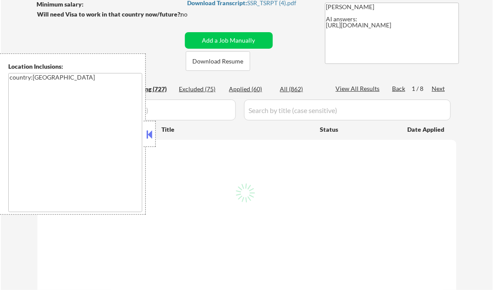
click at [147, 137] on button at bounding box center [150, 134] width 10 height 13
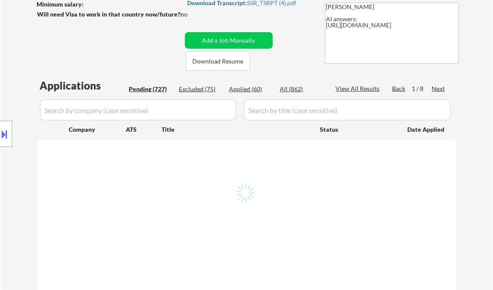
scroll to position [104, 0]
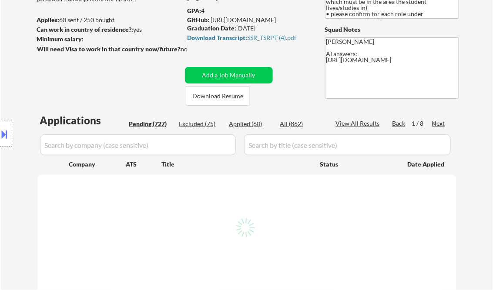
click at [254, 123] on div "Applied (60)" at bounding box center [251, 124] width 44 height 9
select select ""pending""
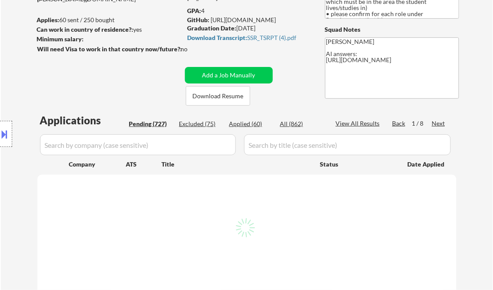
select select ""pending""
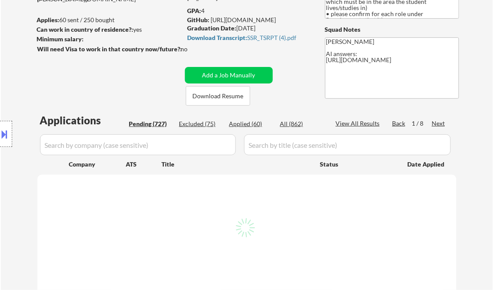
select select ""pending""
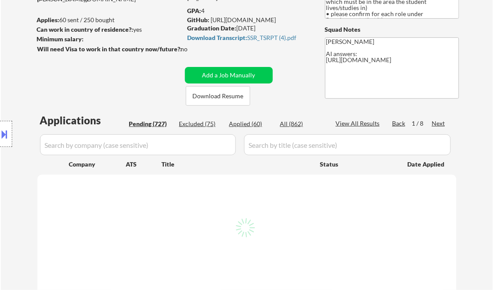
select select ""pending""
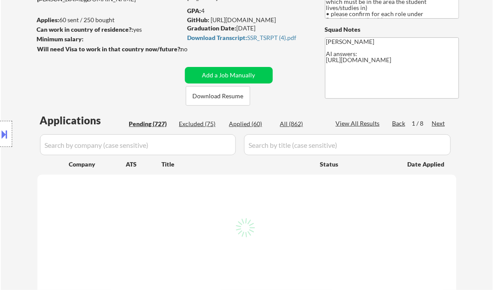
select select ""pending""
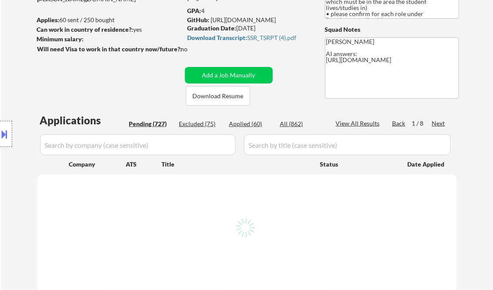
select select ""pending""
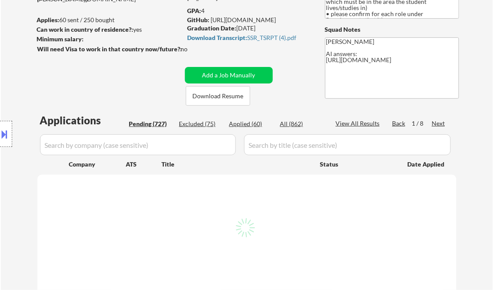
select select ""pending""
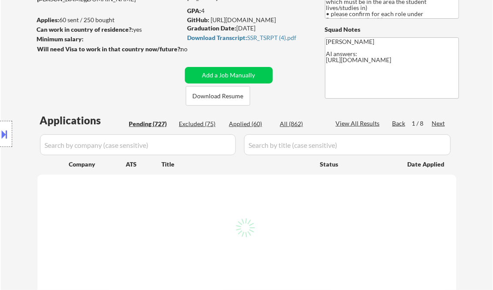
select select ""pending""
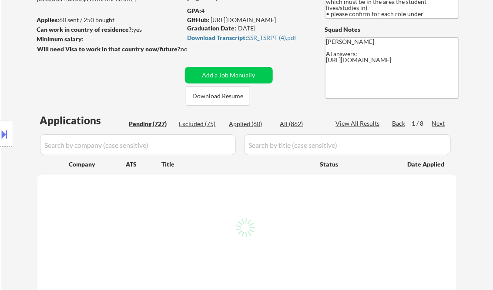
select select ""pending""
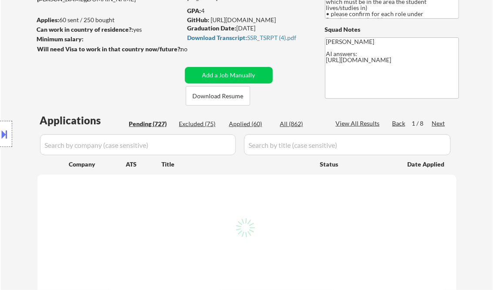
select select ""pending""
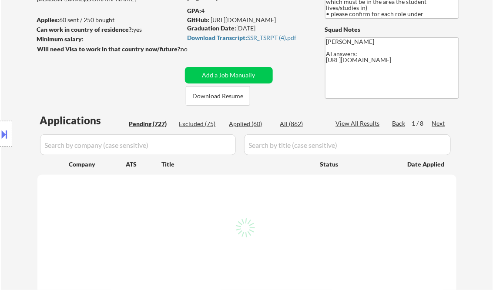
select select ""pending""
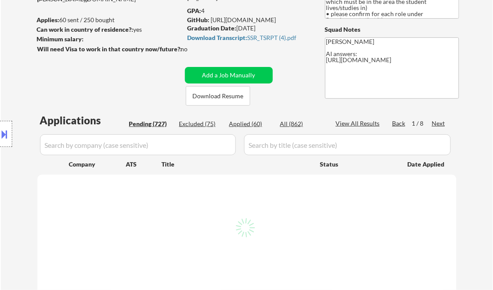
select select ""pending""
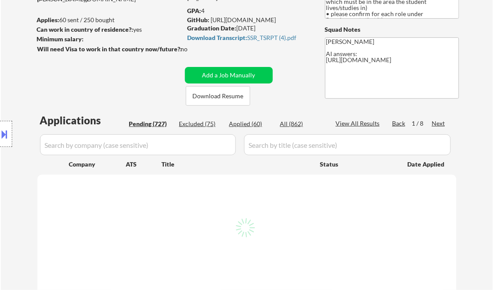
select select ""pending""
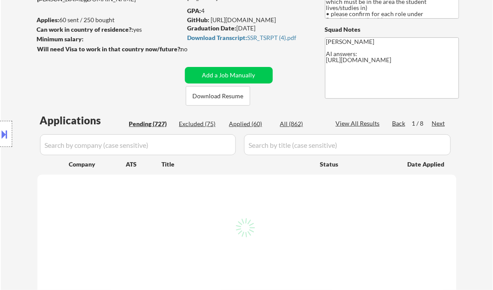
select select ""pending""
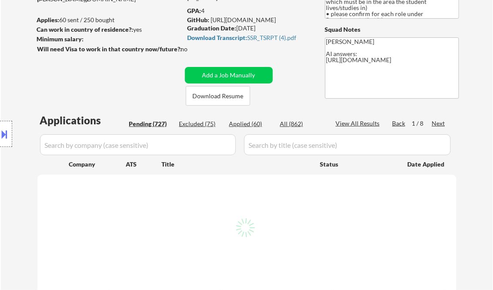
select select ""pending""
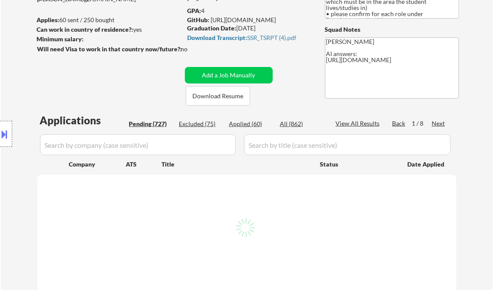
select select ""pending""
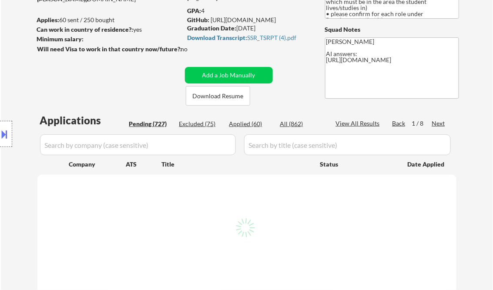
select select ""pending""
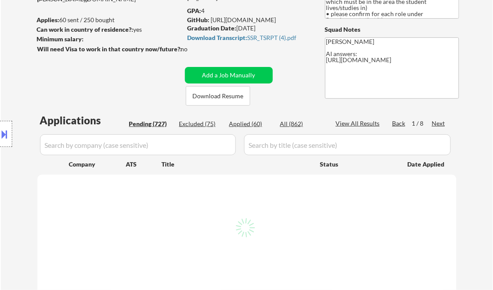
select select ""pending""
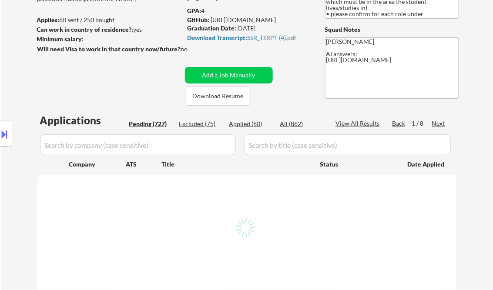
select select ""pending""
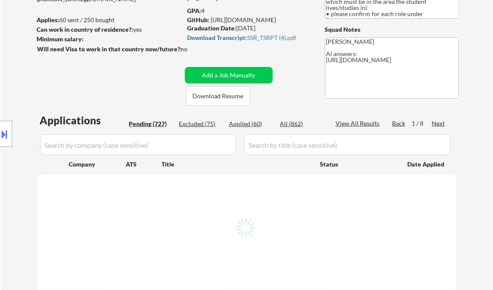
select select ""pending""
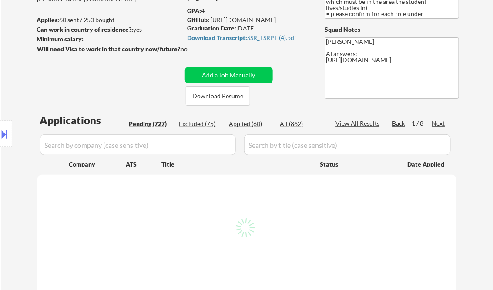
select select ""pending""
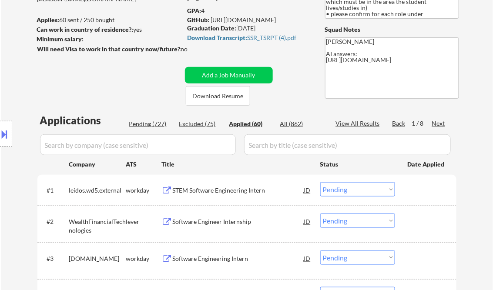
select select ""applied""
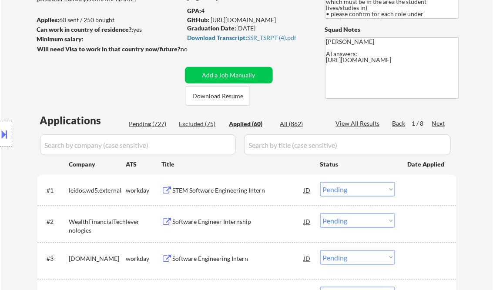
select select ""applied""
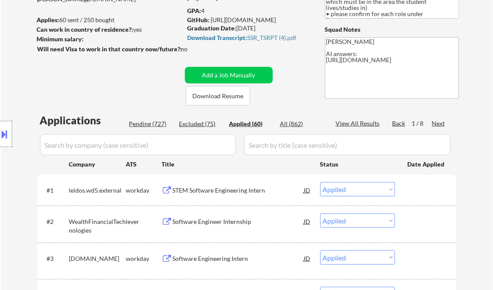
select select ""applied""
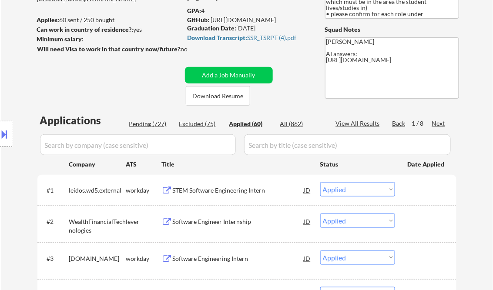
select select ""applied""
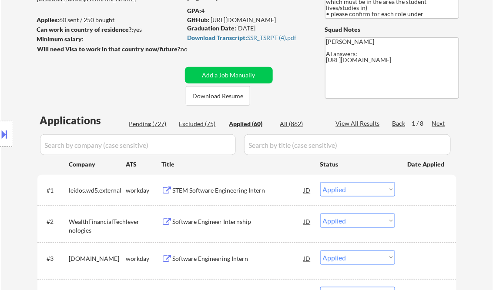
select select ""applied""
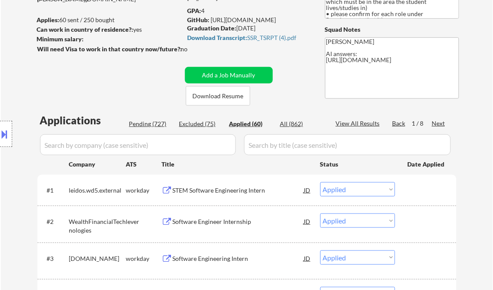
select select ""applied""
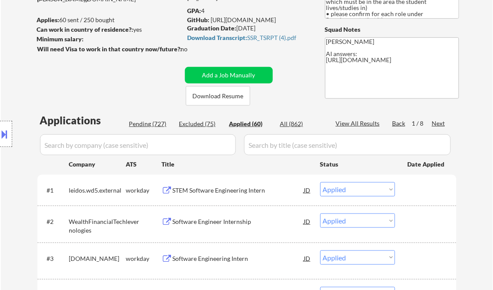
select select ""applied""
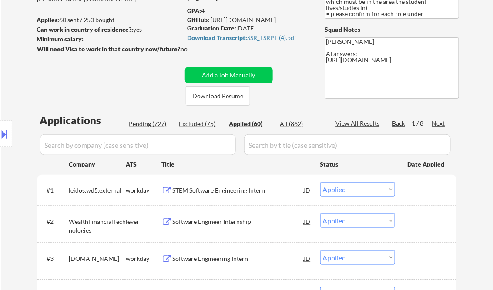
select select ""applied""
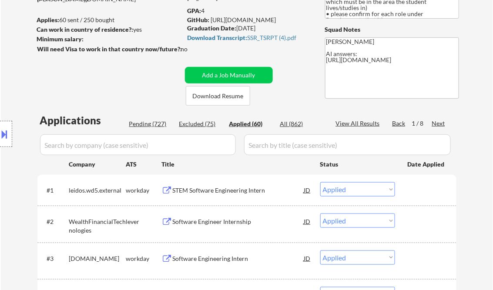
select select ""applied""
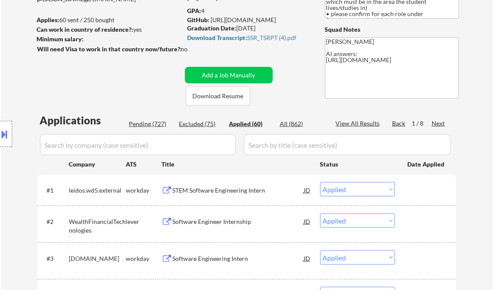
select select ""applied""
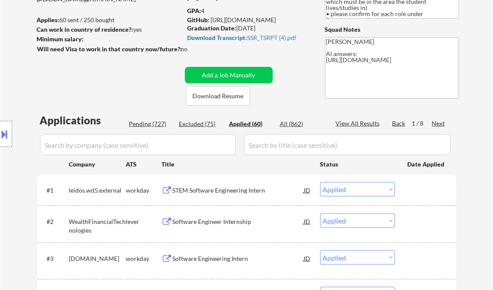
select select ""applied""
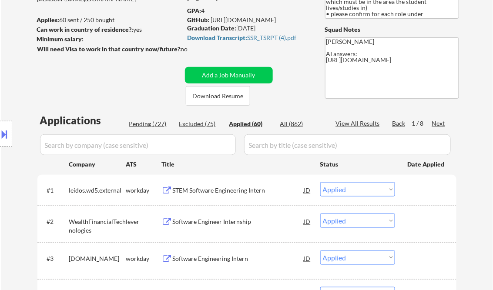
select select ""applied""
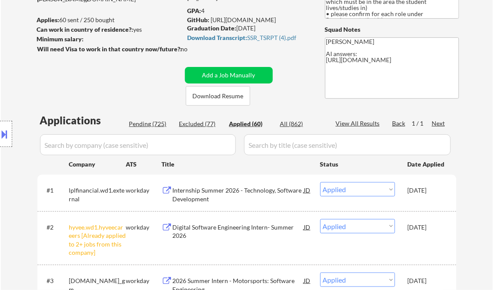
select select ""applied""
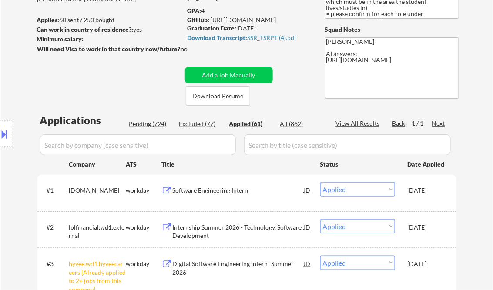
select select ""applied""
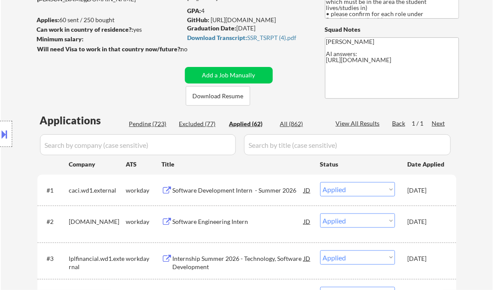
select select ""applied""
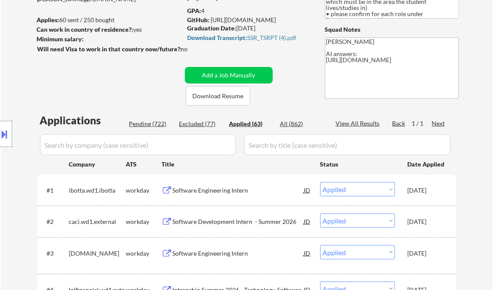
select select ""applied""
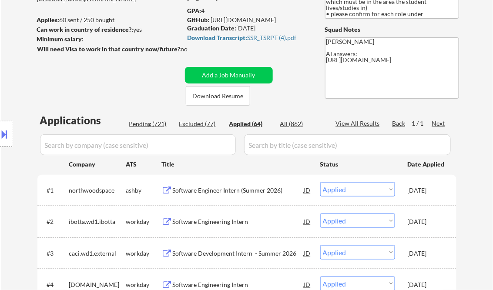
select select ""applied""
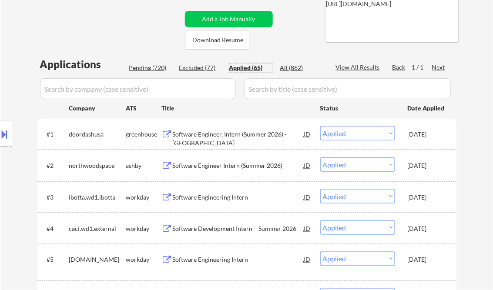
scroll to position [174, 0]
